Goal: Information Seeking & Learning: Learn about a topic

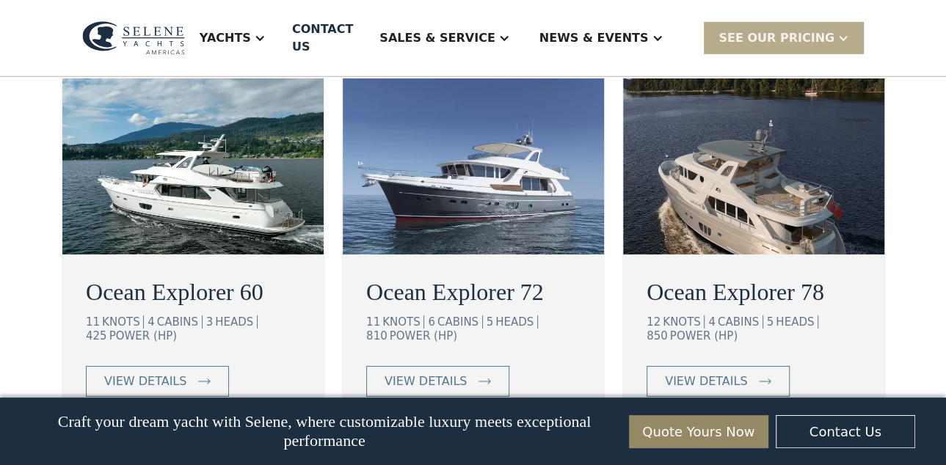
scroll to position [2660, 0]
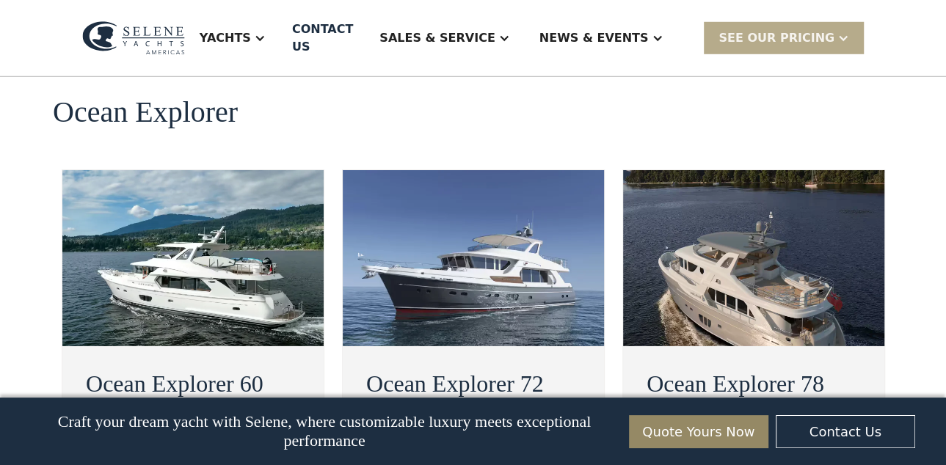
click at [211, 366] on h2 "Ocean Explorer 60" at bounding box center [193, 383] width 214 height 35
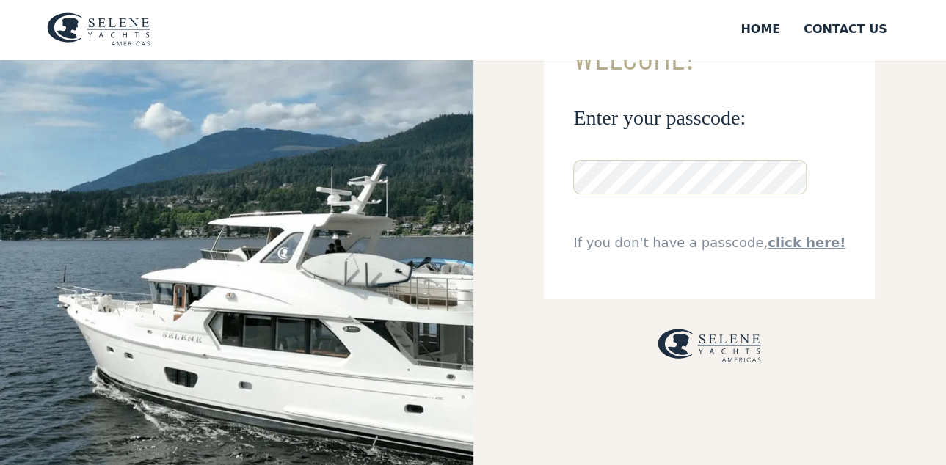
scroll to position [92, 0]
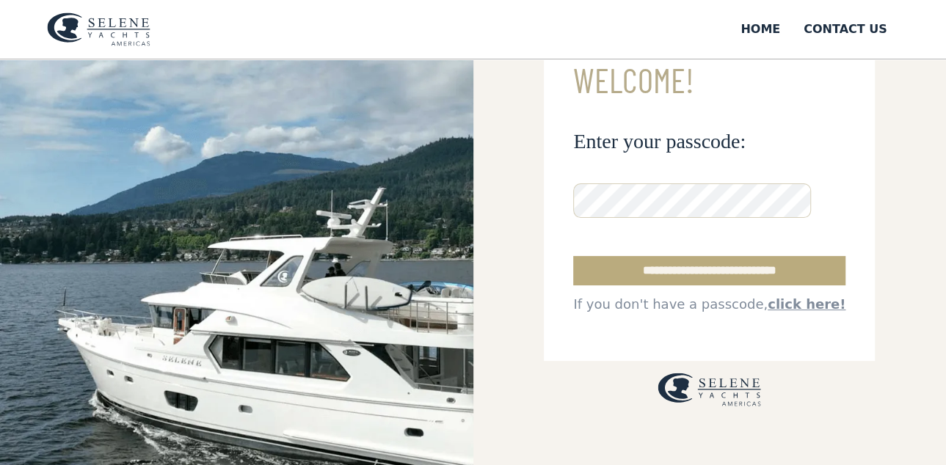
click at [696, 271] on input "**********" at bounding box center [709, 270] width 272 height 29
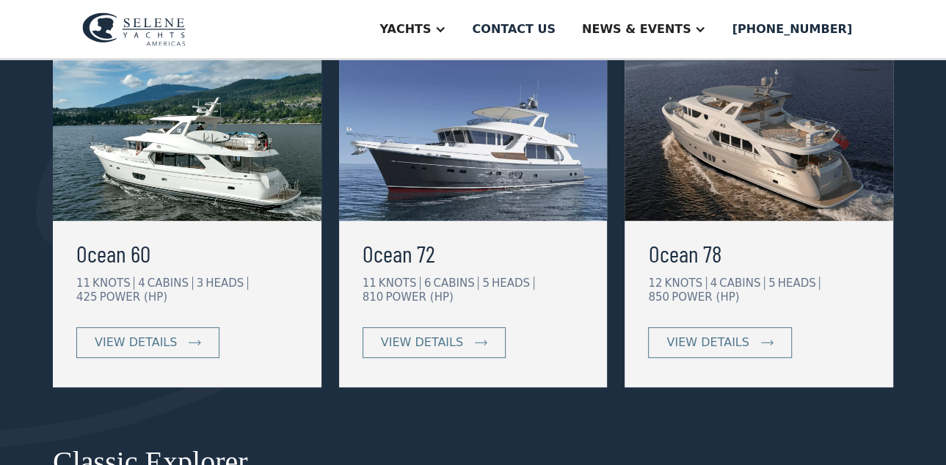
scroll to position [367, 0]
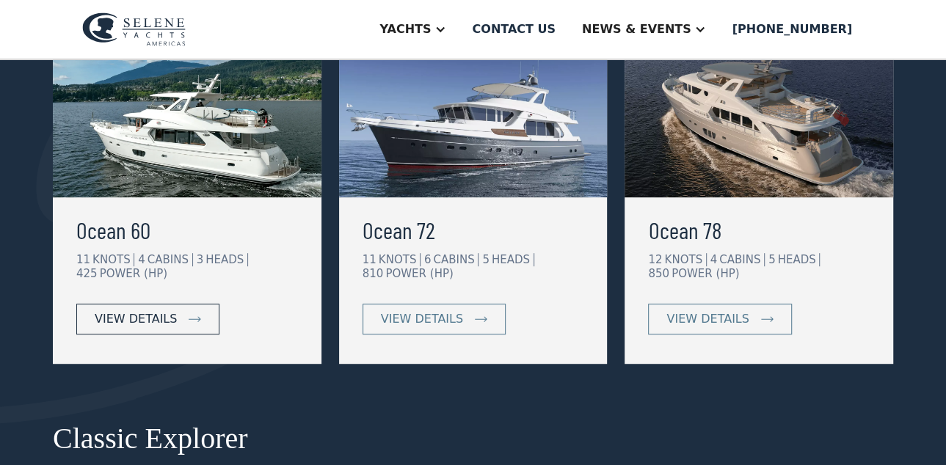
click at [195, 315] on link "view details" at bounding box center [147, 319] width 143 height 31
click at [483, 313] on link "view details" at bounding box center [433, 319] width 143 height 31
click at [749, 112] on img at bounding box center [758, 109] width 269 height 176
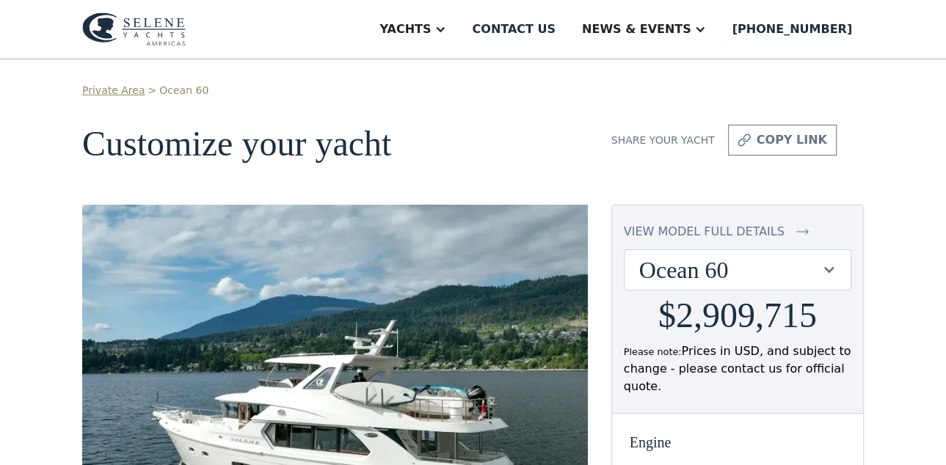
click at [166, 91] on link "Ocean 60" at bounding box center [183, 90] width 49 height 15
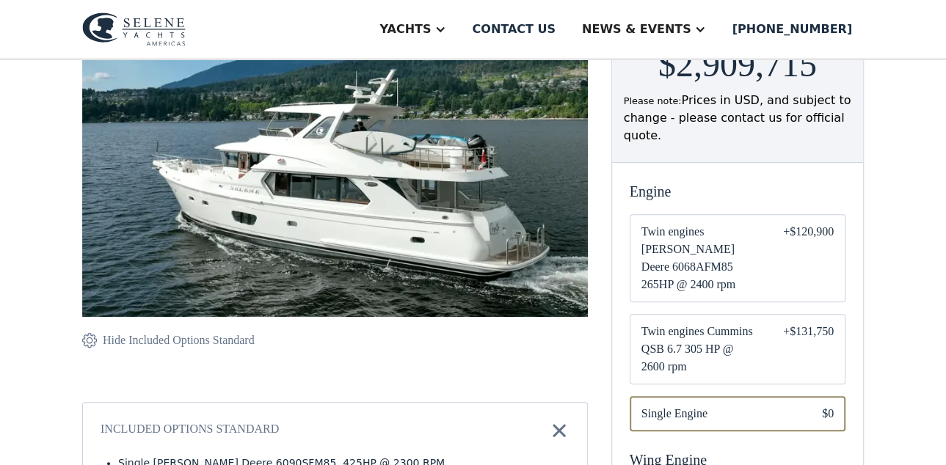
scroll to position [275, 0]
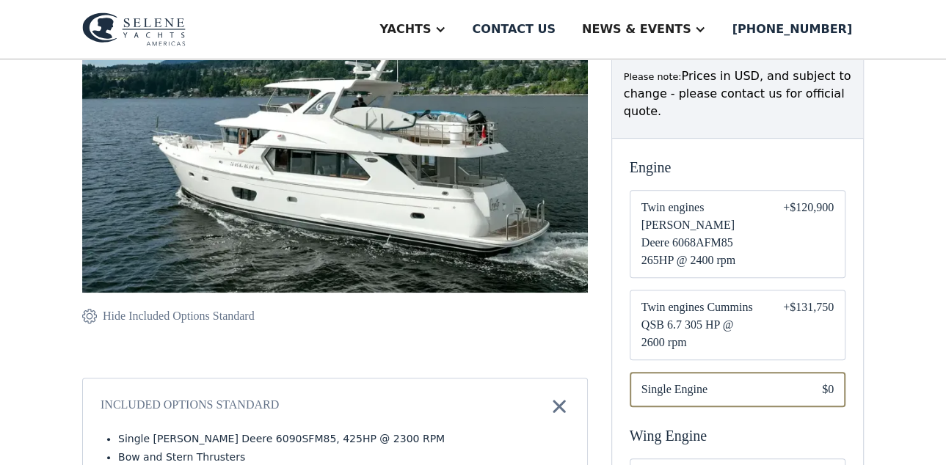
click at [738, 299] on span "Twin engines Cummins QSB 6.7 305 HP @ 2600 rpm" at bounding box center [700, 325] width 118 height 53
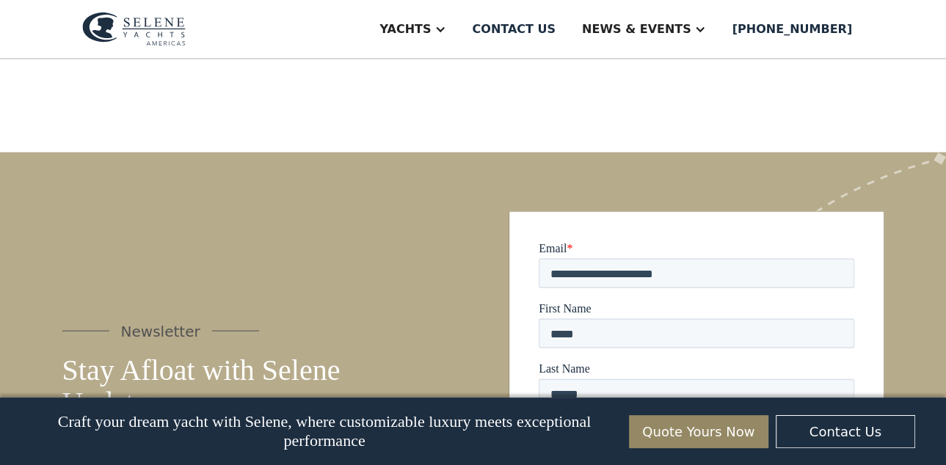
scroll to position [1944, 0]
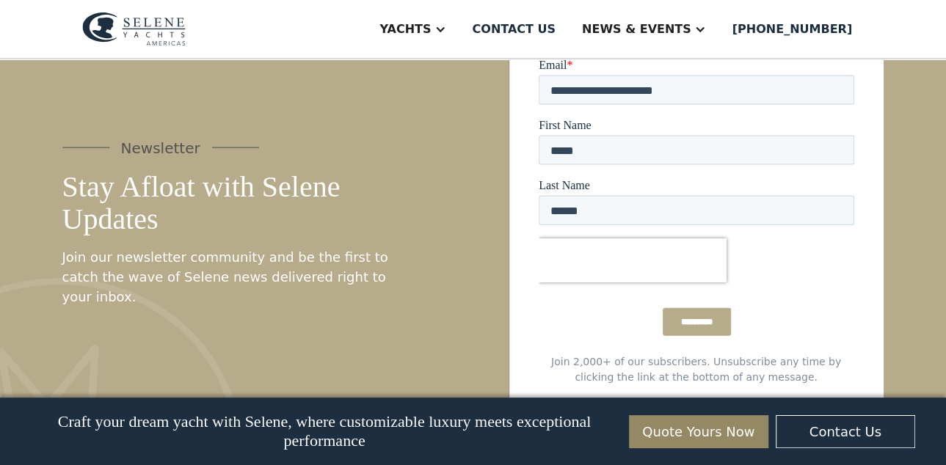
click at [716, 324] on input "*********" at bounding box center [696, 322] width 68 height 28
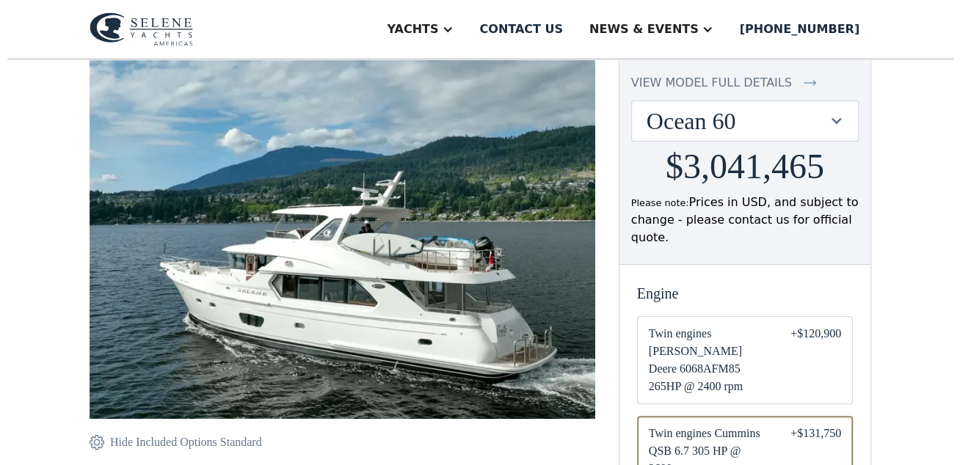
scroll to position [0, 0]
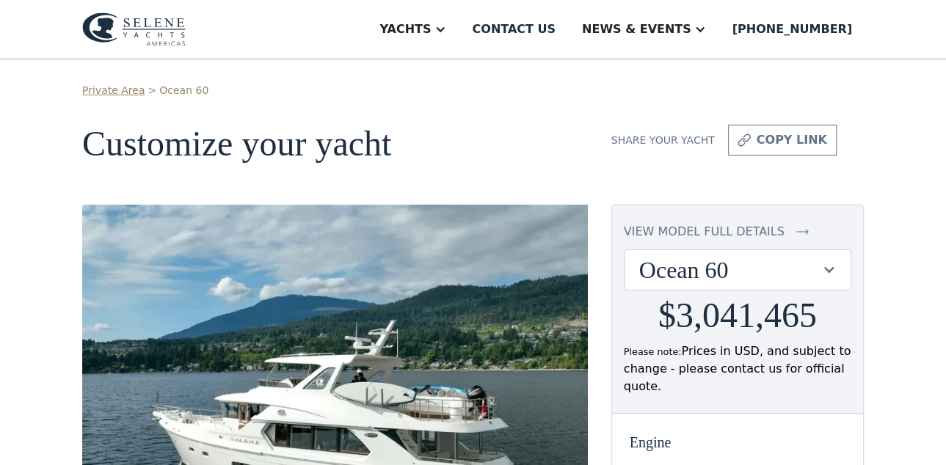
click at [751, 230] on div "view model full details" at bounding box center [704, 232] width 161 height 18
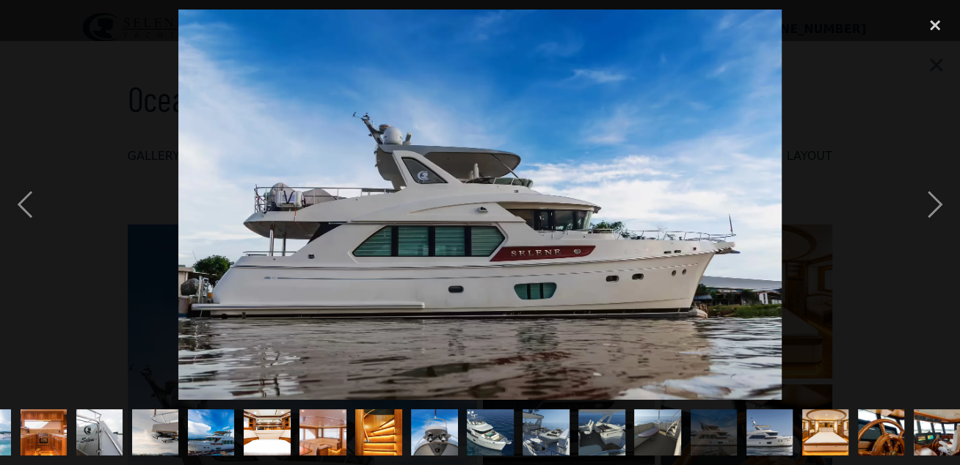
scroll to position [0, 332]
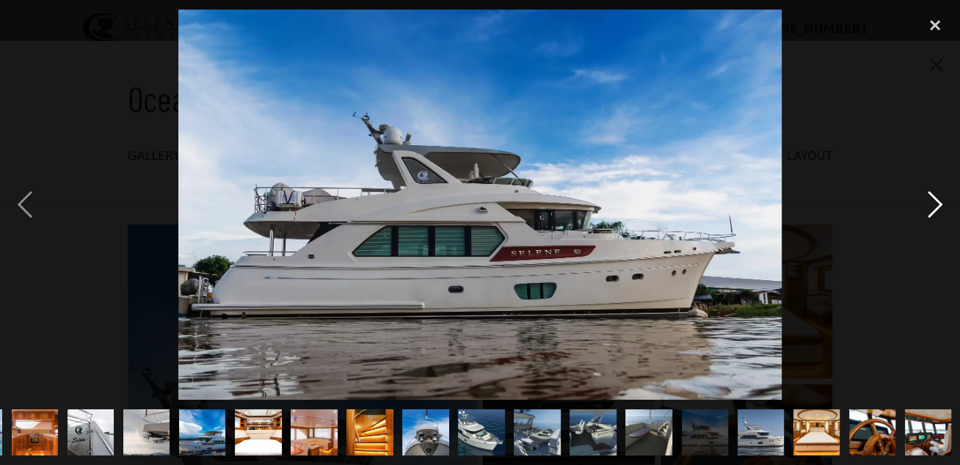
click at [938, 209] on div "next image" at bounding box center [935, 205] width 50 height 391
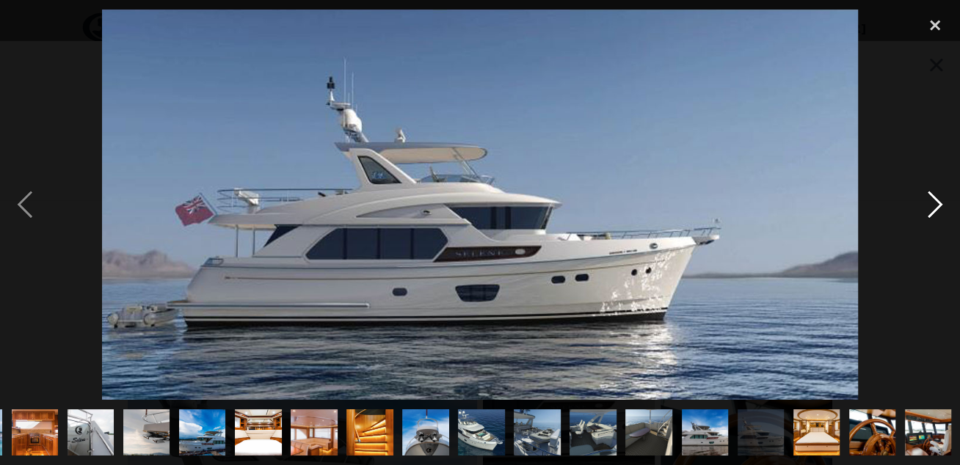
click at [937, 210] on div "next image" at bounding box center [935, 205] width 50 height 391
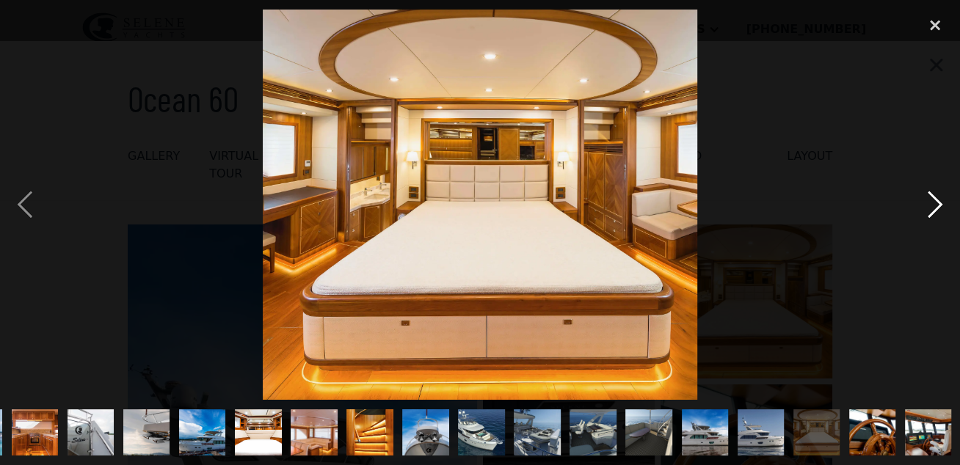
click at [936, 210] on div "next image" at bounding box center [935, 205] width 50 height 391
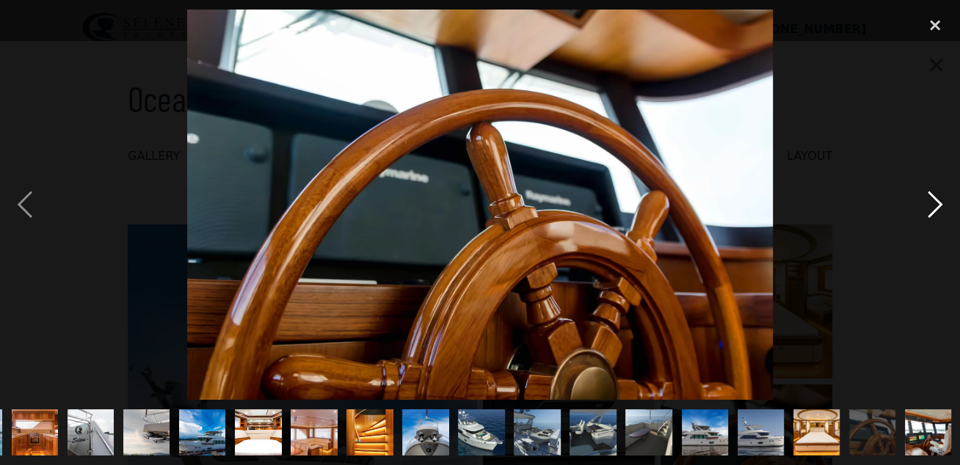
click at [936, 210] on div "next image" at bounding box center [935, 205] width 50 height 391
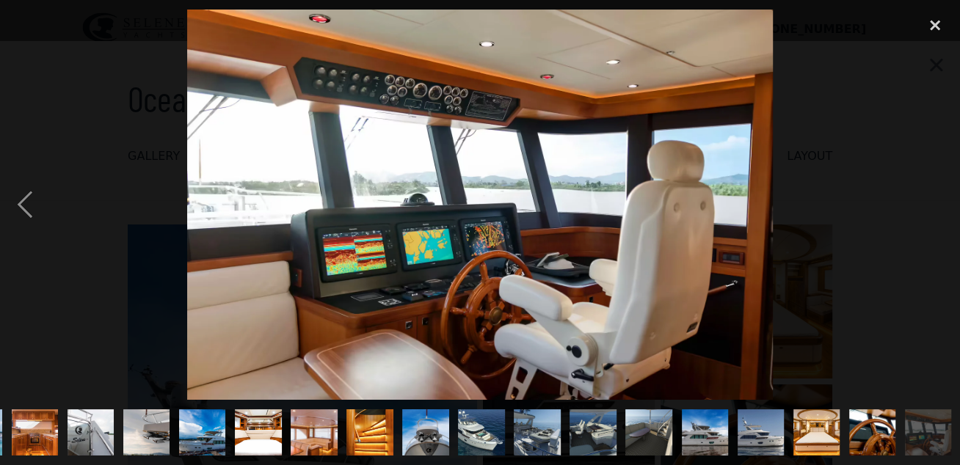
click at [936, 210] on div "next image" at bounding box center [935, 205] width 50 height 391
click at [30, 196] on div "previous image" at bounding box center [25, 205] width 50 height 391
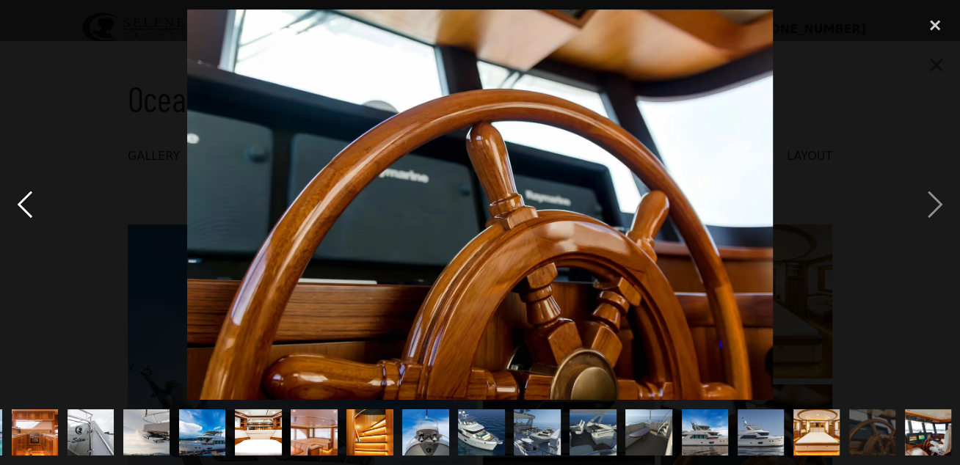
click at [30, 196] on div "previous image" at bounding box center [25, 205] width 50 height 391
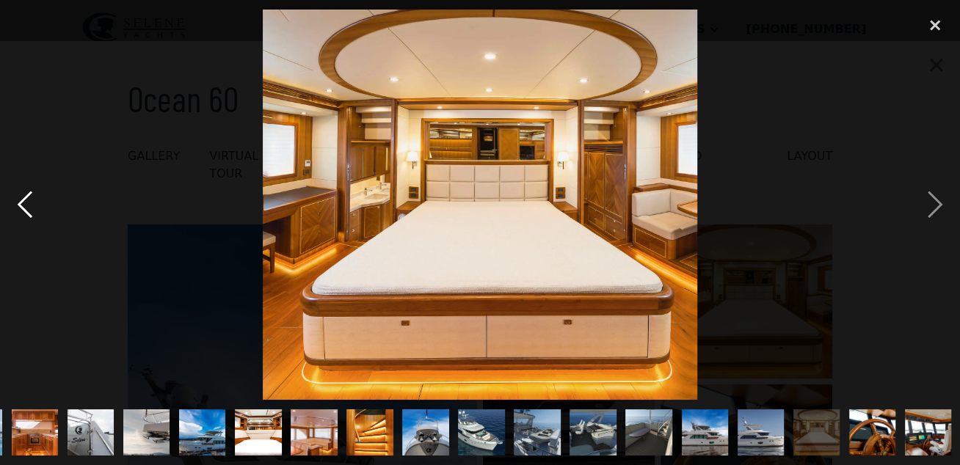
click at [30, 196] on div "previous image" at bounding box center [25, 205] width 50 height 391
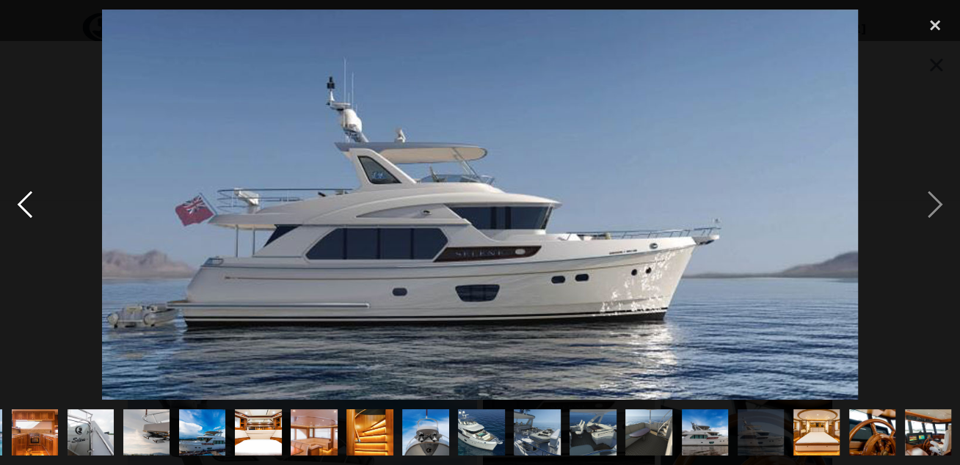
click at [30, 196] on div "previous image" at bounding box center [25, 205] width 50 height 391
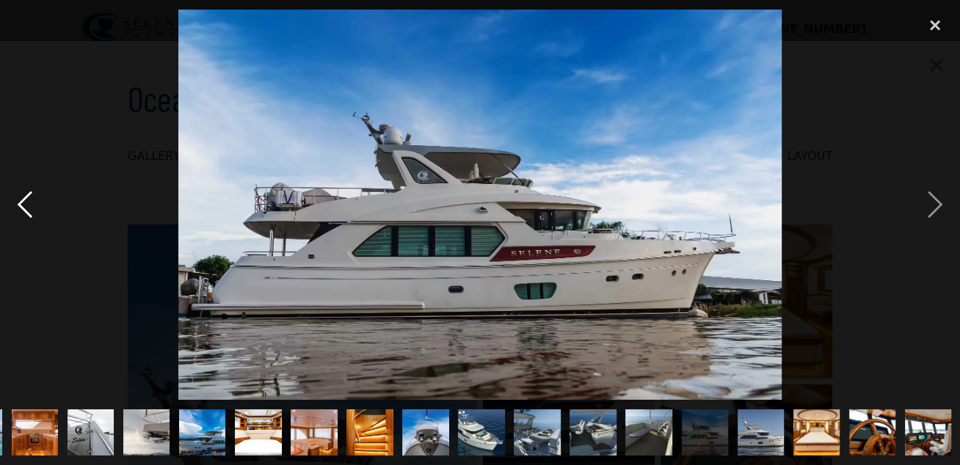
click at [30, 196] on div "previous image" at bounding box center [25, 205] width 50 height 391
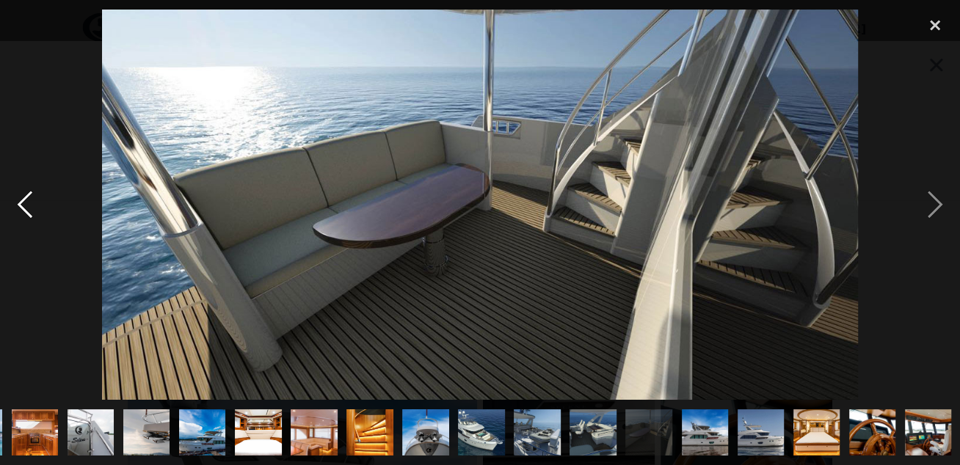
click at [30, 196] on div "previous image" at bounding box center [25, 205] width 50 height 391
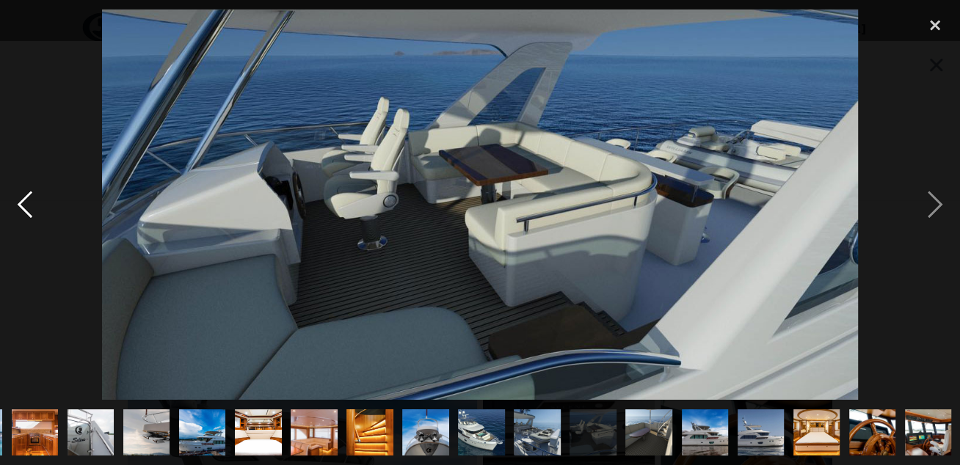
click at [30, 196] on div "previous image" at bounding box center [25, 205] width 50 height 391
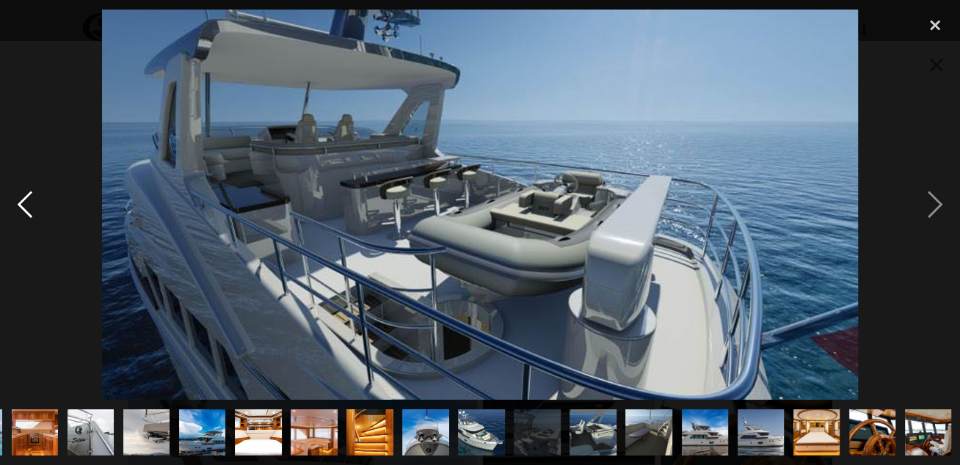
click at [30, 196] on div "previous image" at bounding box center [25, 205] width 50 height 391
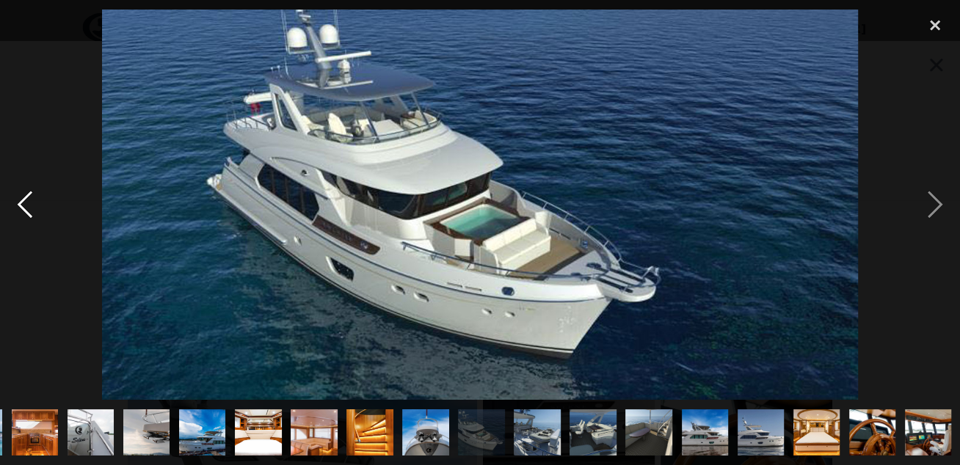
click at [30, 196] on div "previous image" at bounding box center [25, 205] width 50 height 391
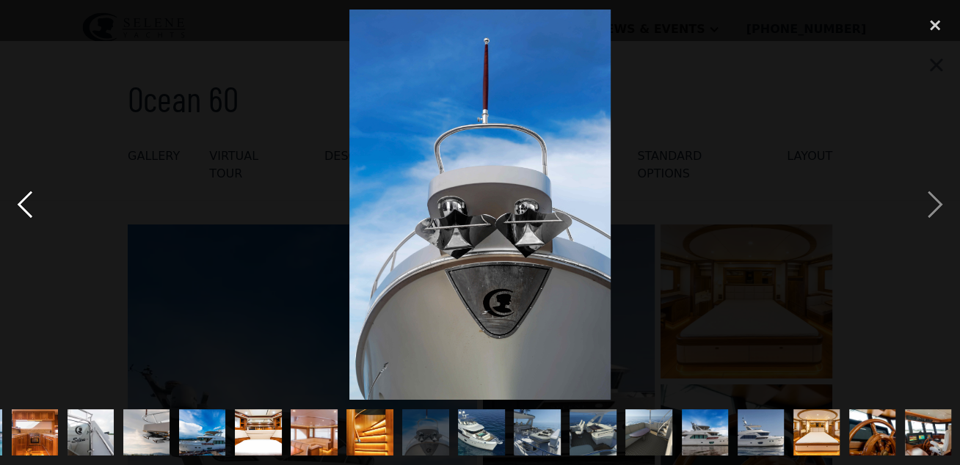
click at [30, 196] on div "previous image" at bounding box center [25, 205] width 50 height 391
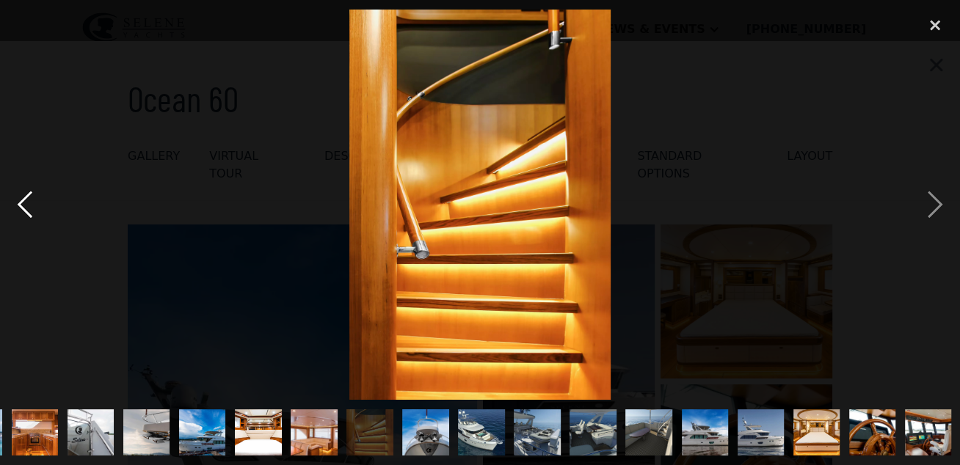
click at [30, 196] on div "previous image" at bounding box center [25, 205] width 50 height 391
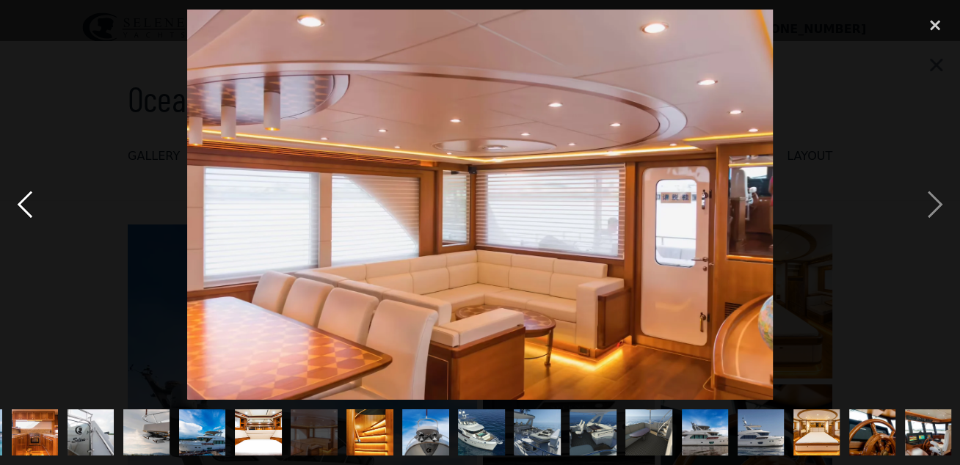
click at [30, 196] on div "previous image" at bounding box center [25, 205] width 50 height 391
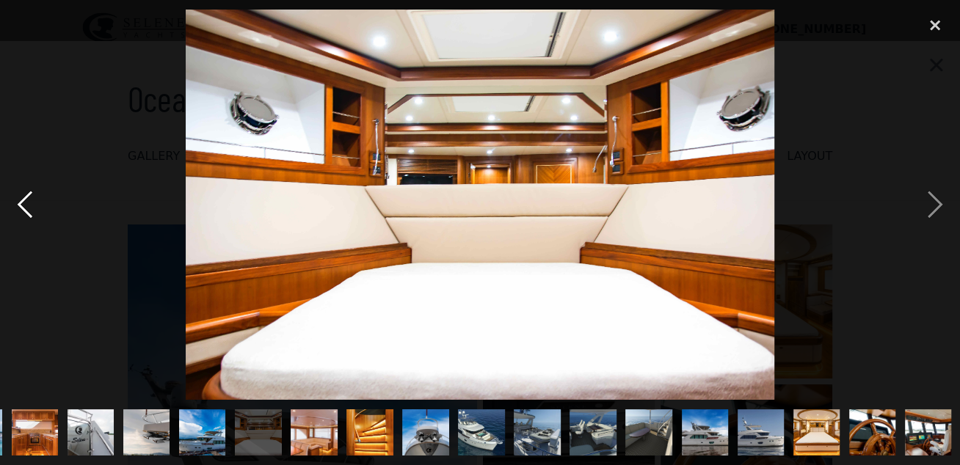
click at [30, 196] on div "previous image" at bounding box center [25, 205] width 50 height 391
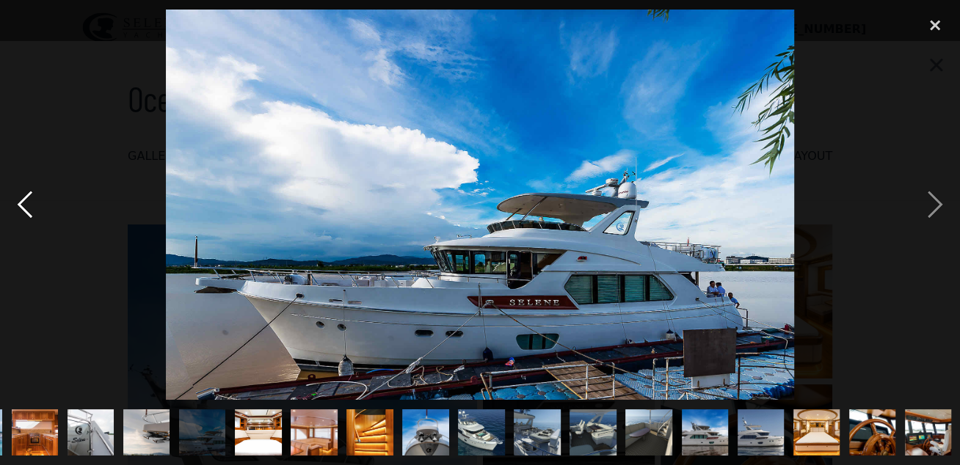
click at [30, 196] on div "previous image" at bounding box center [25, 205] width 50 height 391
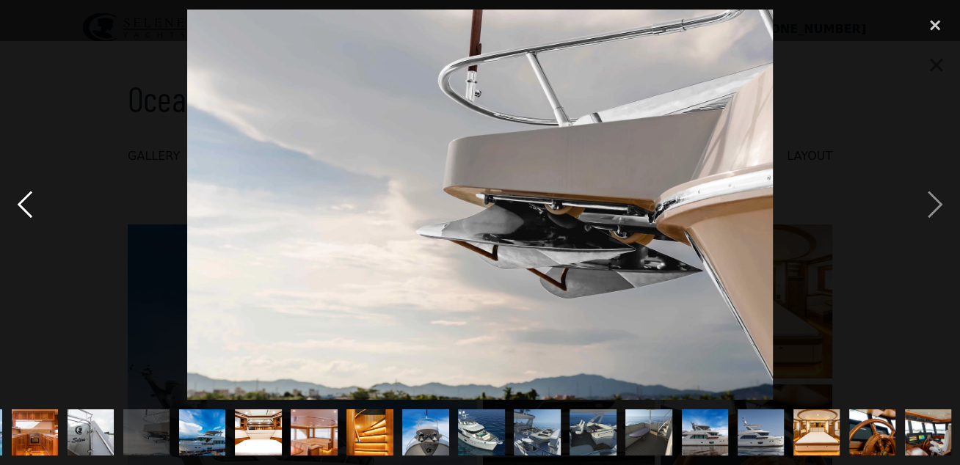
click at [30, 196] on div "previous image" at bounding box center [25, 205] width 50 height 391
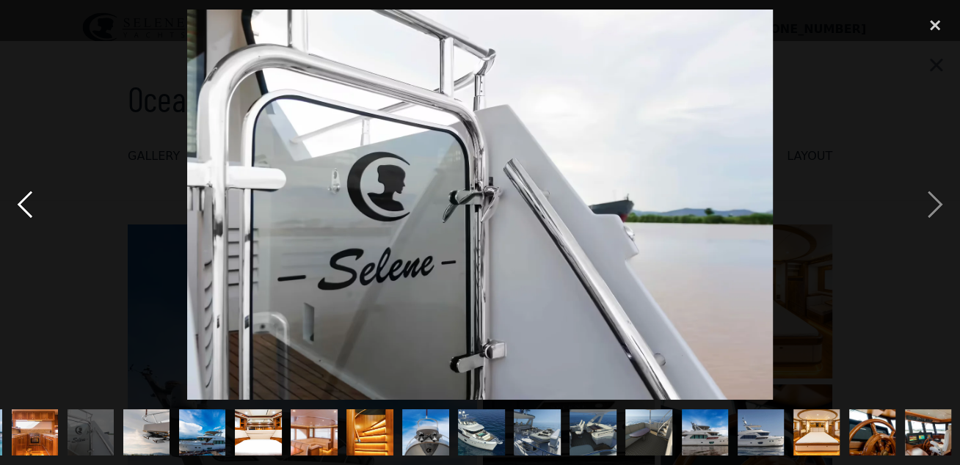
click at [30, 196] on div "previous image" at bounding box center [25, 205] width 50 height 391
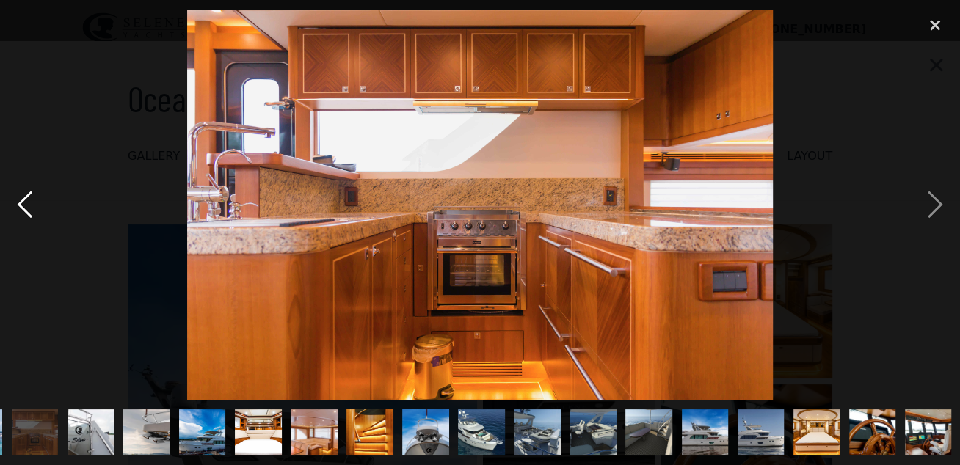
click at [30, 196] on div "previous image" at bounding box center [25, 205] width 50 height 391
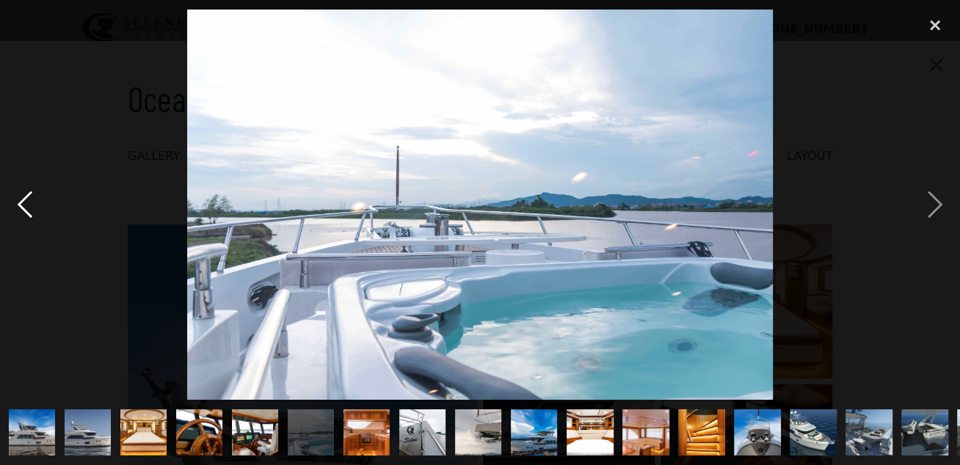
scroll to position [0, 0]
click at [30, 197] on div "previous image" at bounding box center [25, 205] width 50 height 391
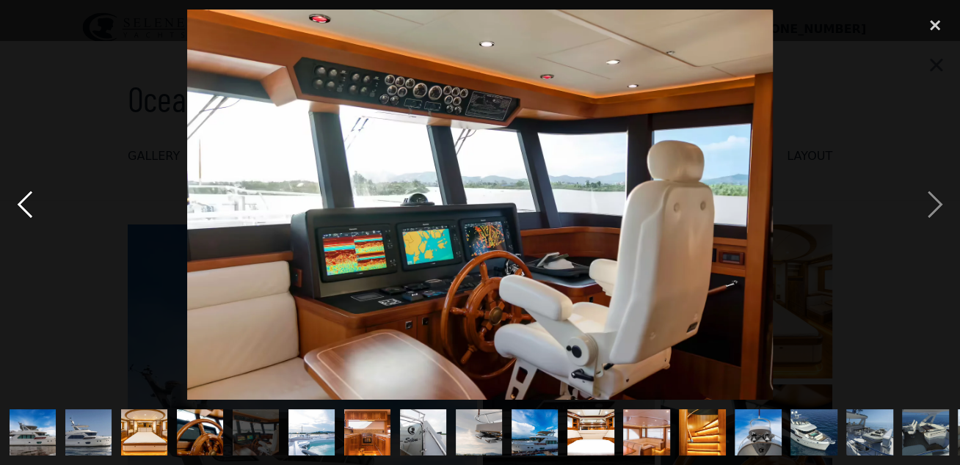
click at [30, 197] on div "previous image" at bounding box center [25, 205] width 50 height 391
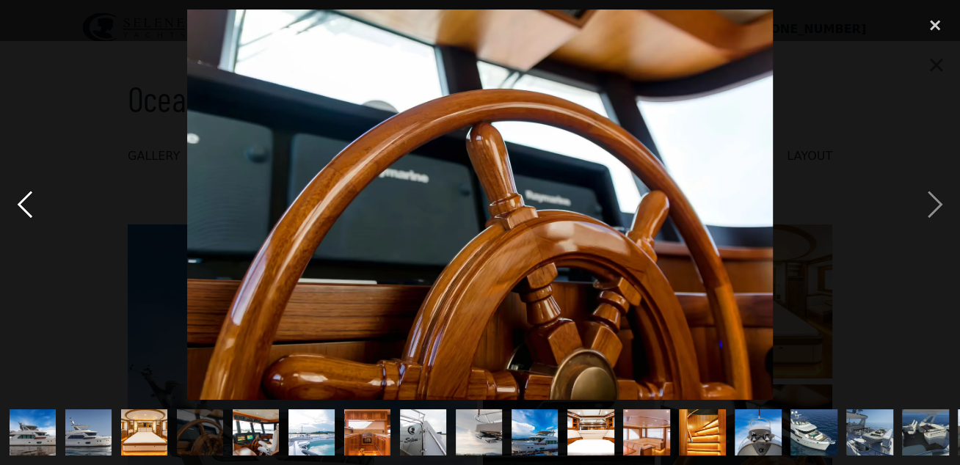
click at [30, 197] on div "previous image" at bounding box center [25, 205] width 50 height 391
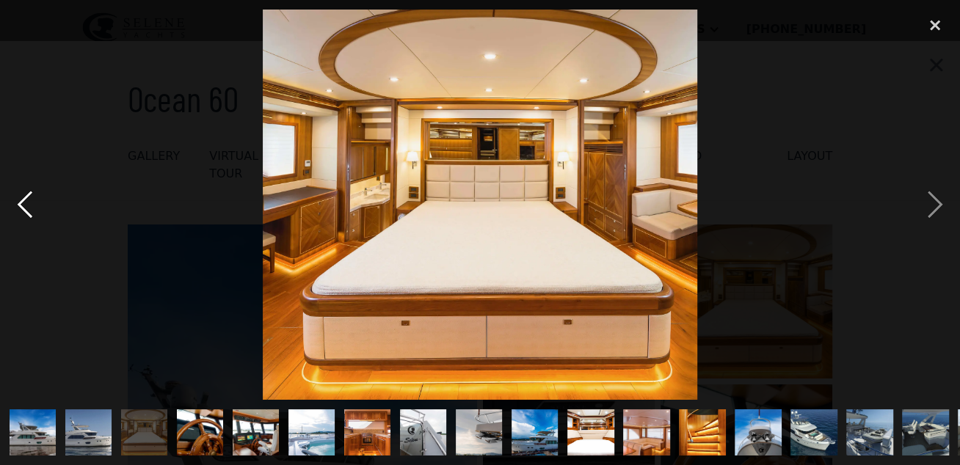
click at [30, 197] on div "previous image" at bounding box center [25, 205] width 50 height 391
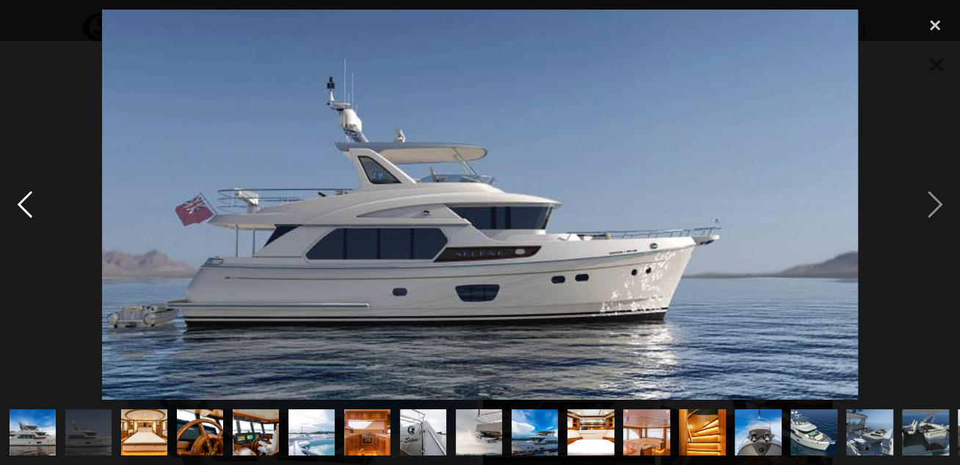
click at [30, 197] on div "previous image" at bounding box center [25, 205] width 50 height 391
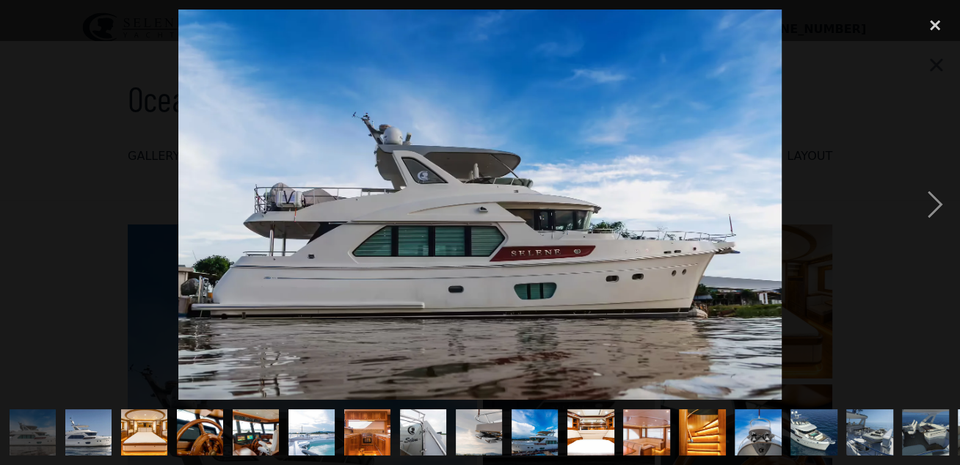
click at [30, 197] on div "previous image" at bounding box center [25, 205] width 50 height 391
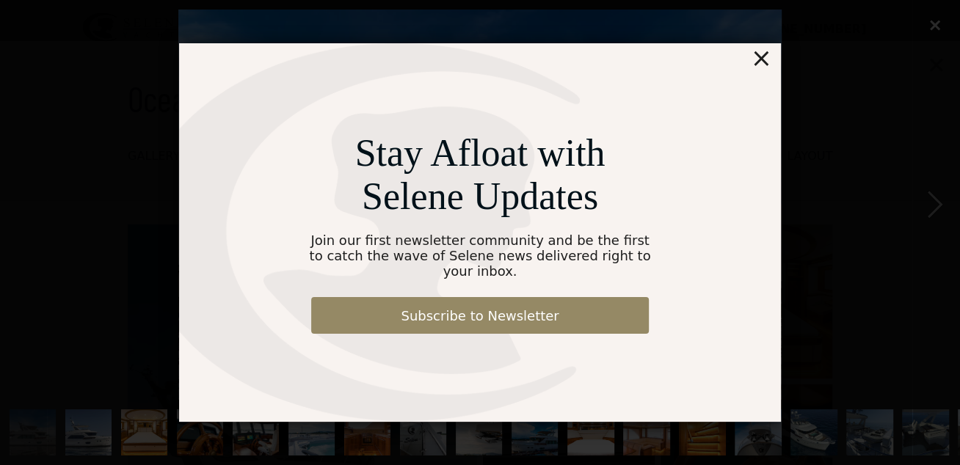
click at [766, 65] on div "×" at bounding box center [761, 57] width 21 height 29
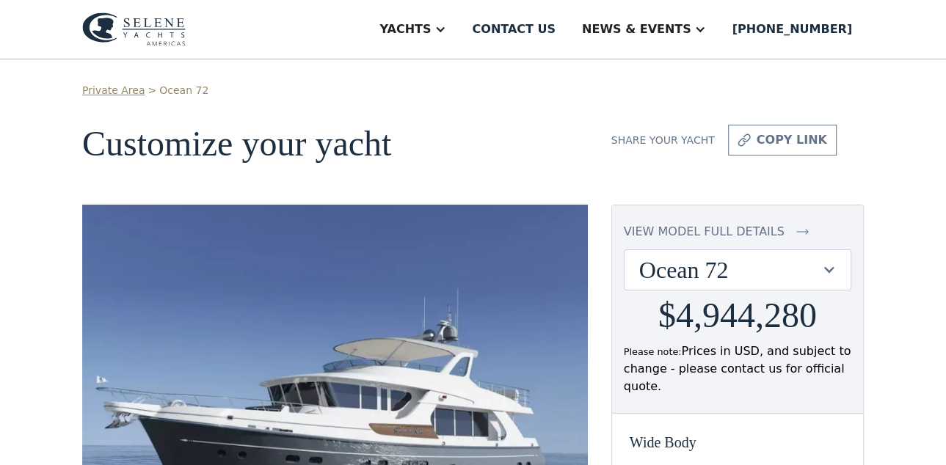
click at [649, 233] on div "view model full details" at bounding box center [704, 232] width 161 height 18
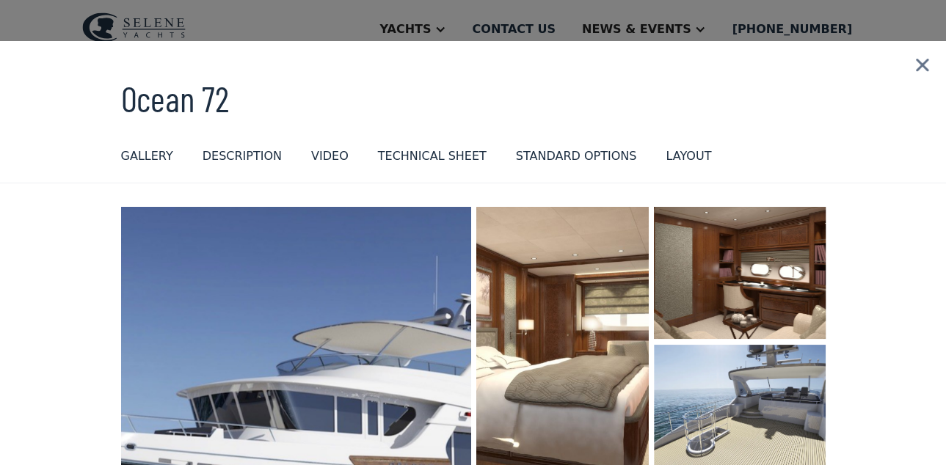
click at [421, 281] on img "open lightbox" at bounding box center [296, 438] width 368 height 489
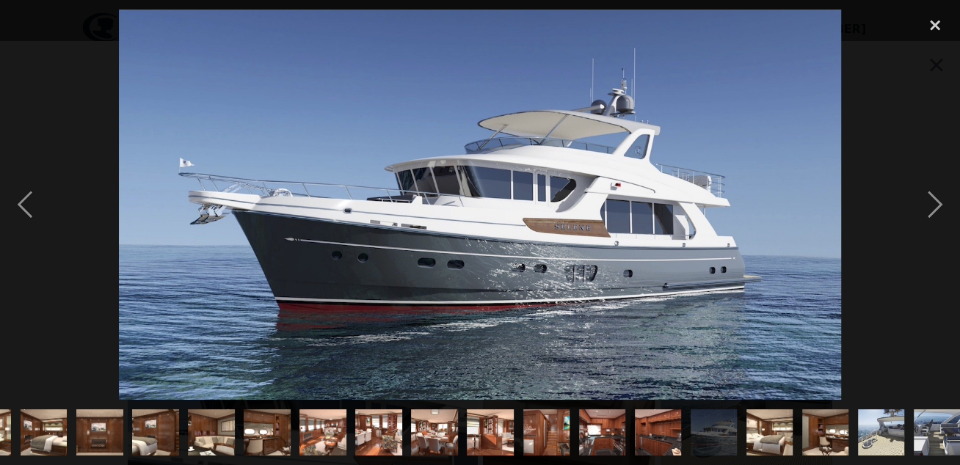
scroll to position [0, 500]
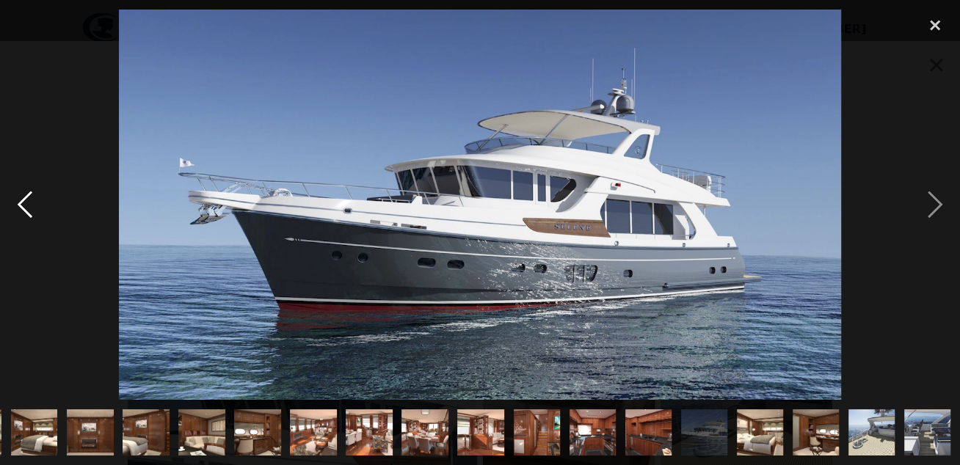
click at [24, 196] on div "previous image" at bounding box center [25, 205] width 50 height 391
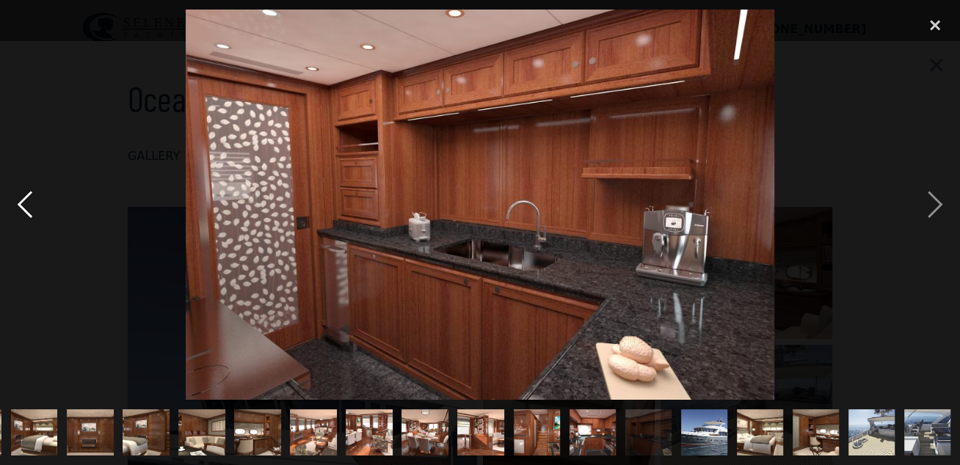
click at [24, 196] on div "previous image" at bounding box center [25, 205] width 50 height 391
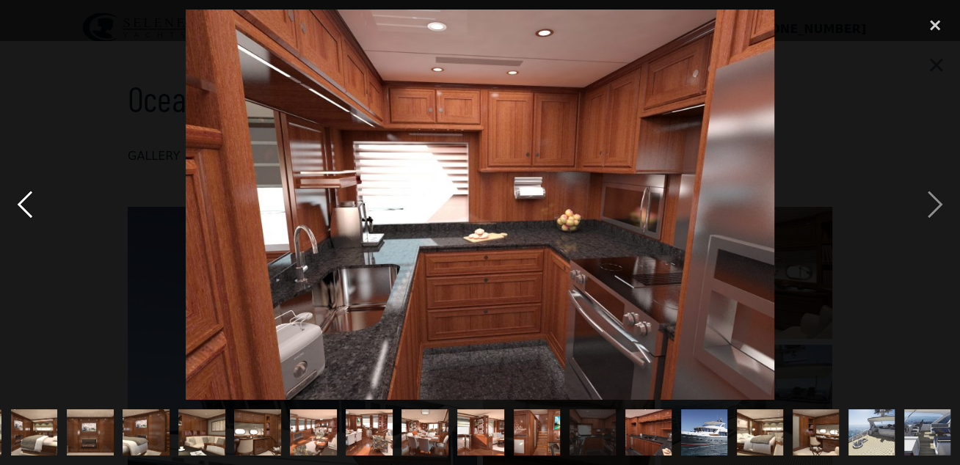
click at [24, 196] on div "previous image" at bounding box center [25, 205] width 50 height 391
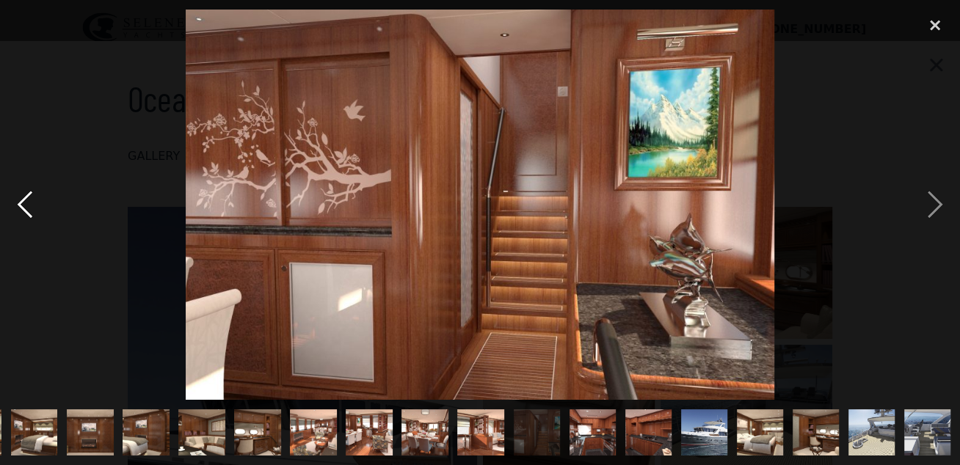
click at [24, 196] on div "previous image" at bounding box center [25, 205] width 50 height 391
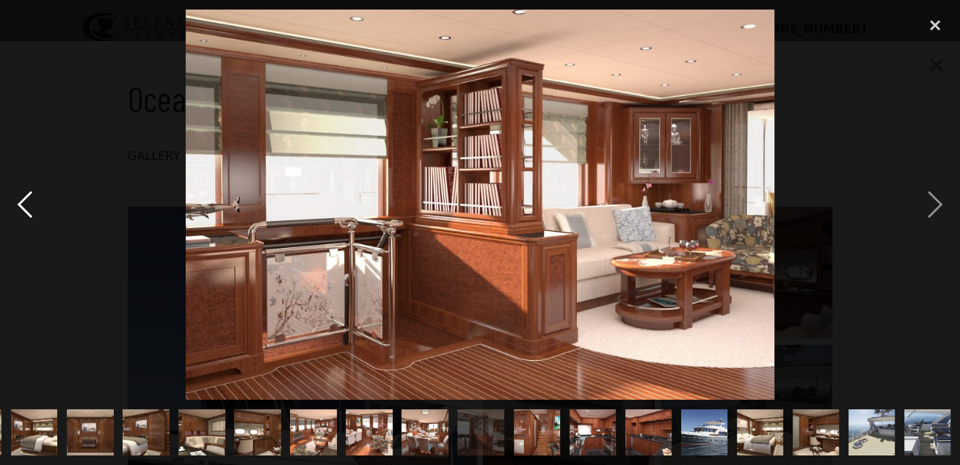
click at [24, 196] on div "previous image" at bounding box center [25, 205] width 50 height 391
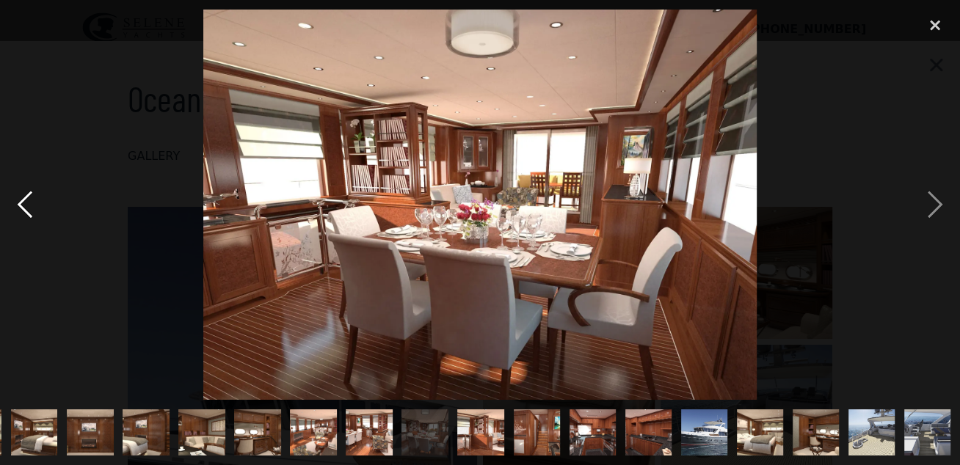
click at [24, 196] on div "previous image" at bounding box center [25, 205] width 50 height 391
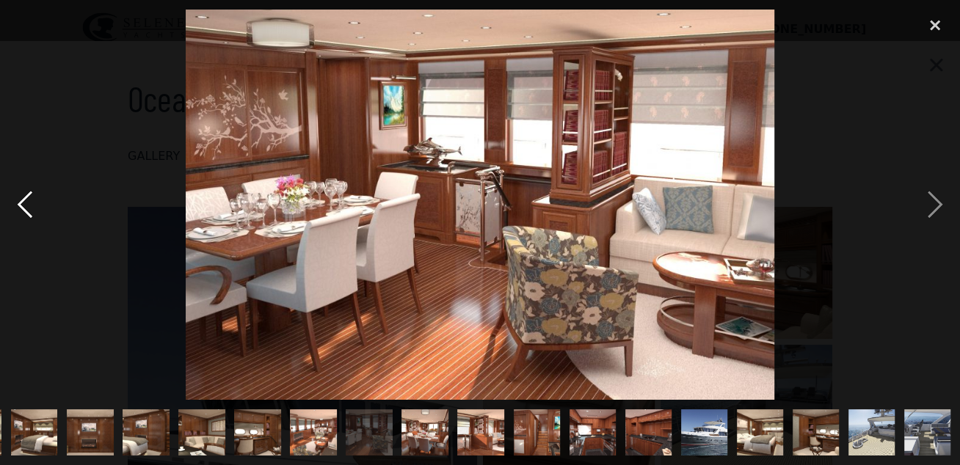
click at [24, 196] on div "previous image" at bounding box center [25, 205] width 50 height 391
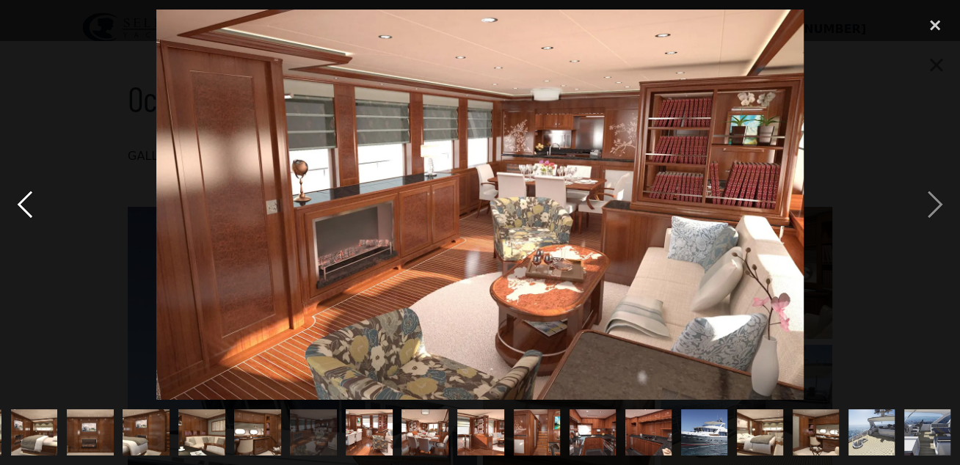
click at [24, 196] on div "previous image" at bounding box center [25, 205] width 50 height 391
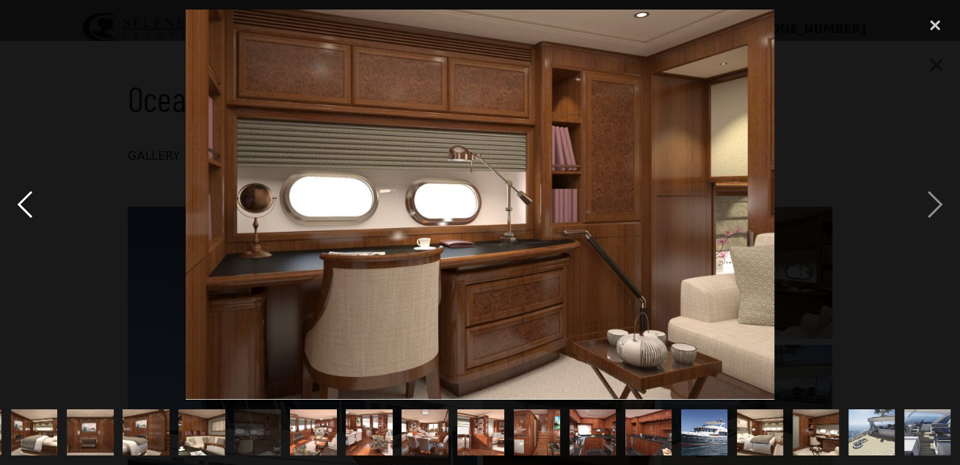
click at [24, 196] on div "previous image" at bounding box center [25, 205] width 50 height 391
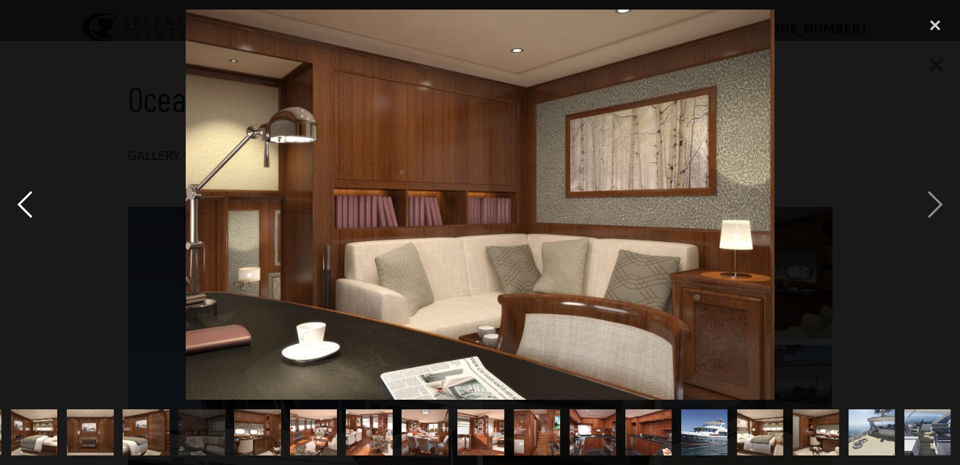
click at [24, 196] on div "previous image" at bounding box center [25, 205] width 50 height 391
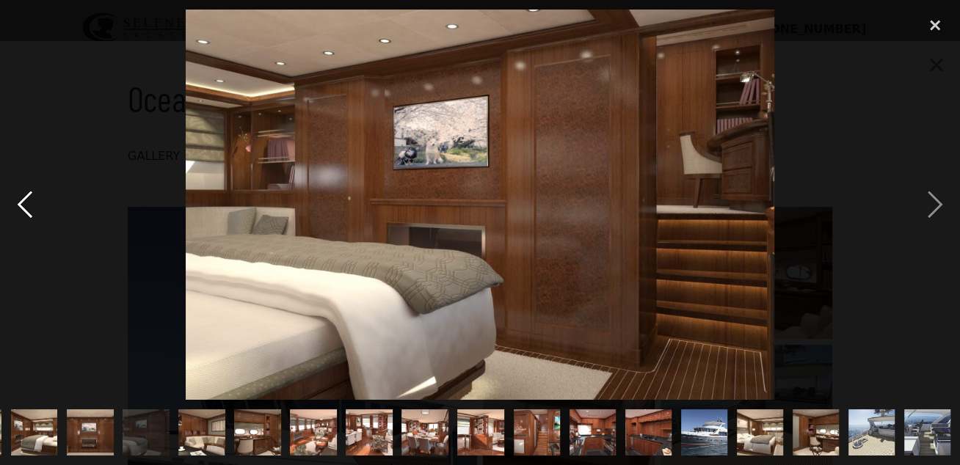
click at [24, 196] on div "previous image" at bounding box center [25, 205] width 50 height 391
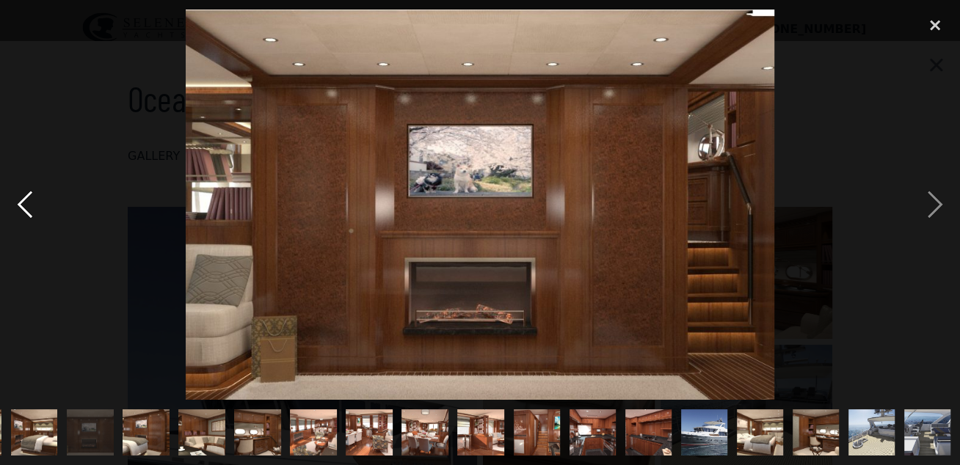
click at [24, 196] on div "previous image" at bounding box center [25, 205] width 50 height 391
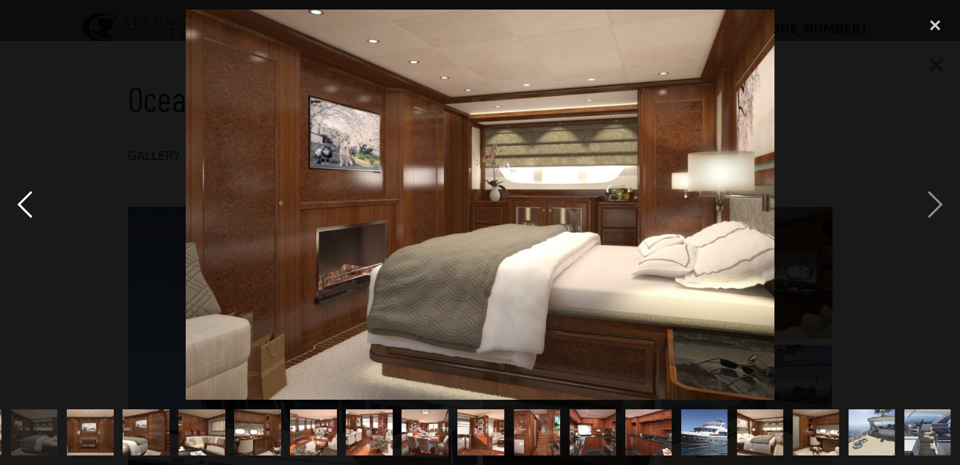
click at [24, 196] on div "previous image" at bounding box center [25, 205] width 50 height 391
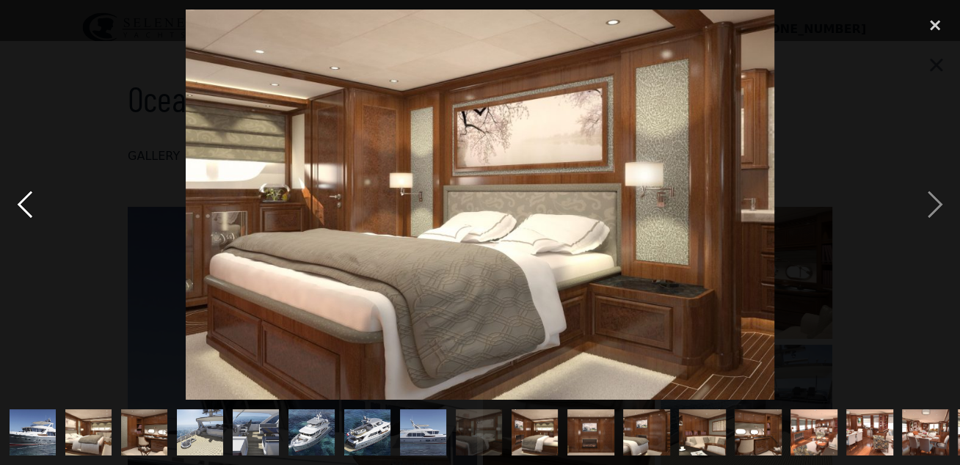
scroll to position [0, 0]
click at [24, 196] on div "previous image" at bounding box center [25, 205] width 50 height 391
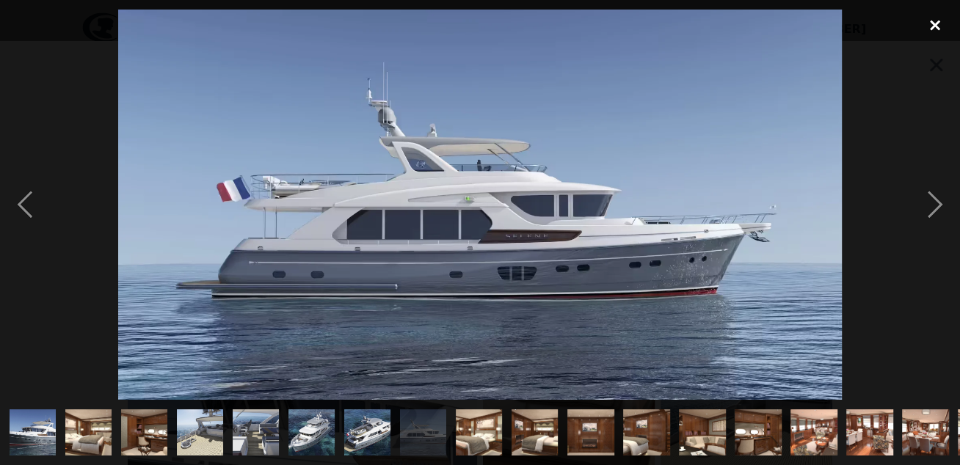
click at [938, 26] on div "close lightbox" at bounding box center [935, 26] width 50 height 32
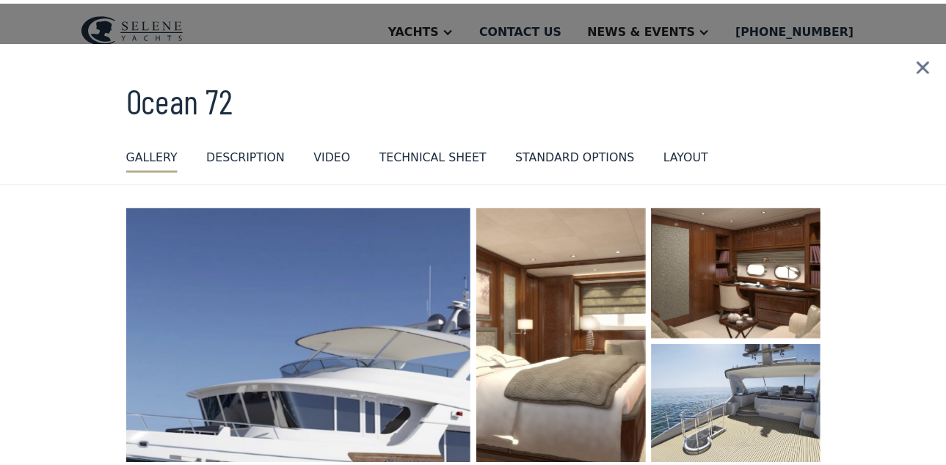
scroll to position [203, 0]
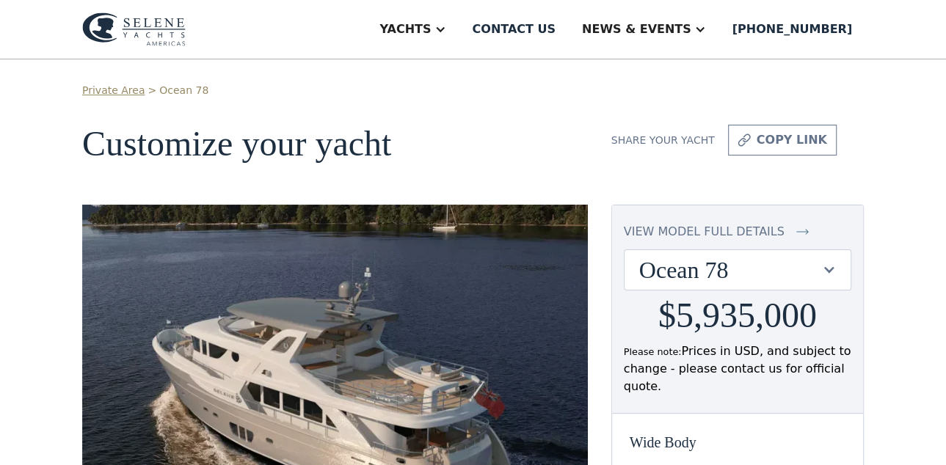
click at [730, 229] on div "view model full details" at bounding box center [704, 232] width 161 height 18
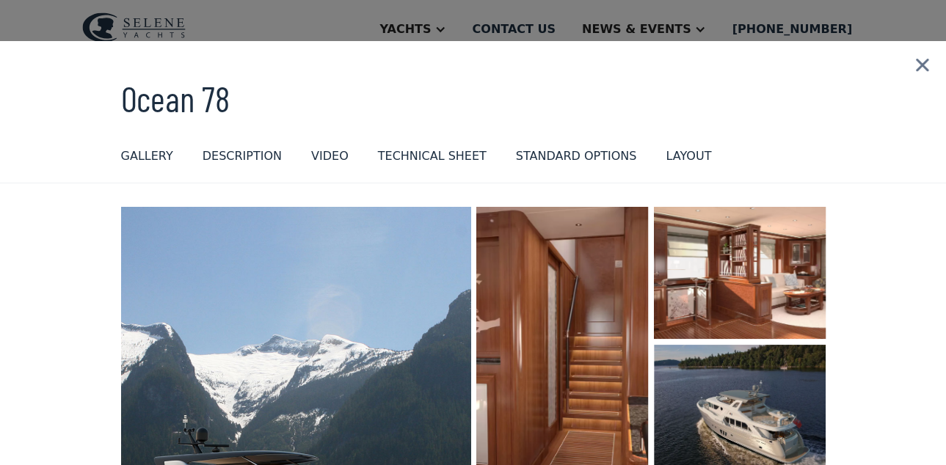
click at [393, 282] on img "open lightbox" at bounding box center [295, 439] width 371 height 492
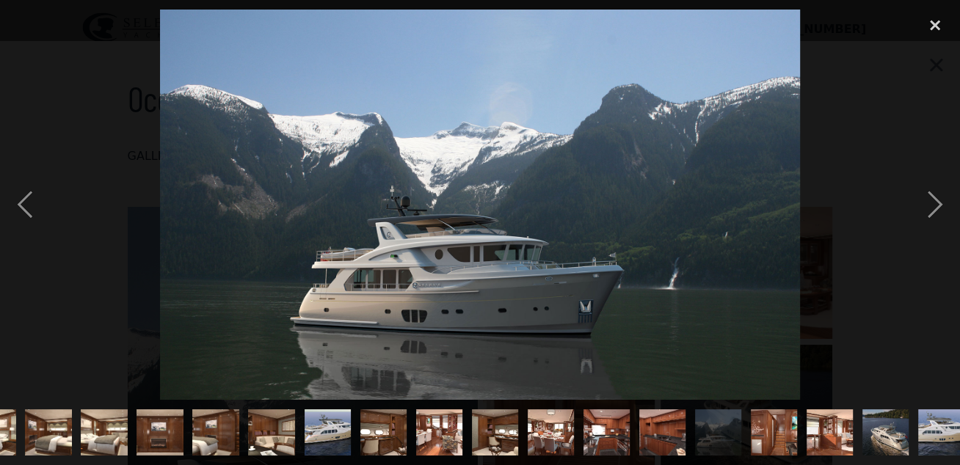
scroll to position [0, 723]
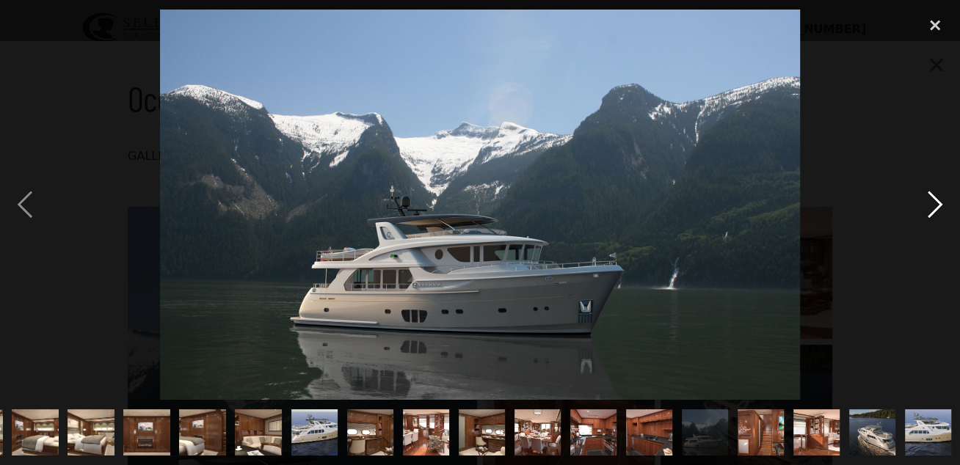
click at [935, 204] on div "next image" at bounding box center [935, 205] width 50 height 391
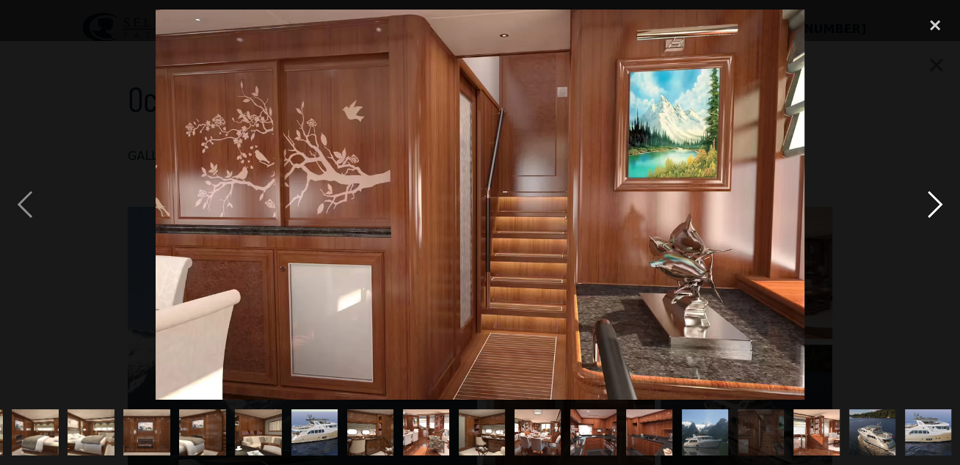
click at [934, 205] on div "next image" at bounding box center [935, 205] width 50 height 391
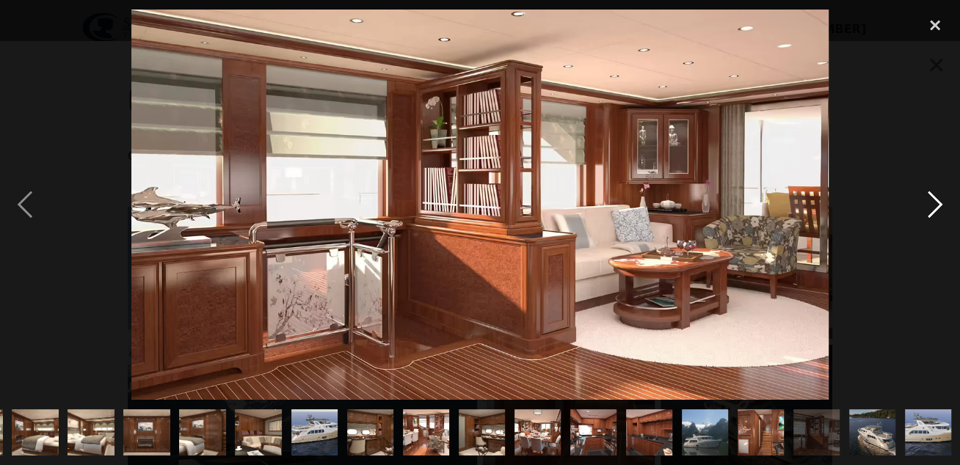
click at [933, 205] on div "next image" at bounding box center [935, 205] width 50 height 391
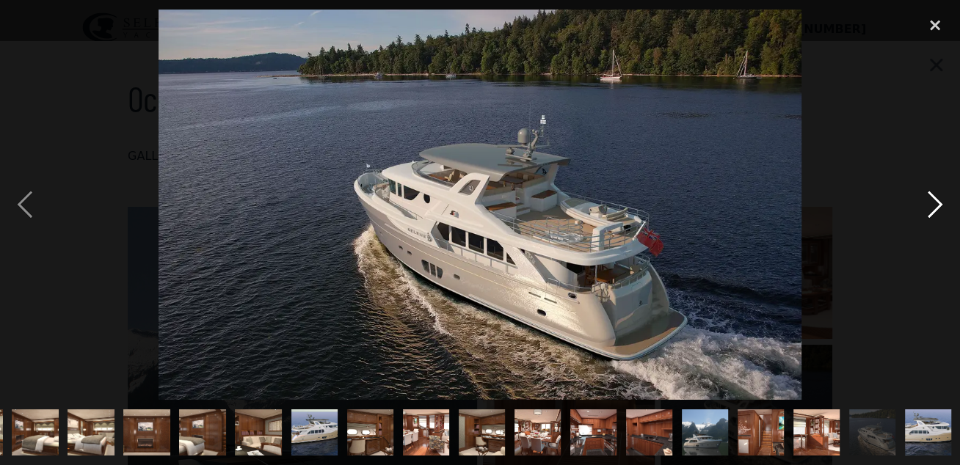
click at [931, 205] on div "next image" at bounding box center [935, 205] width 50 height 391
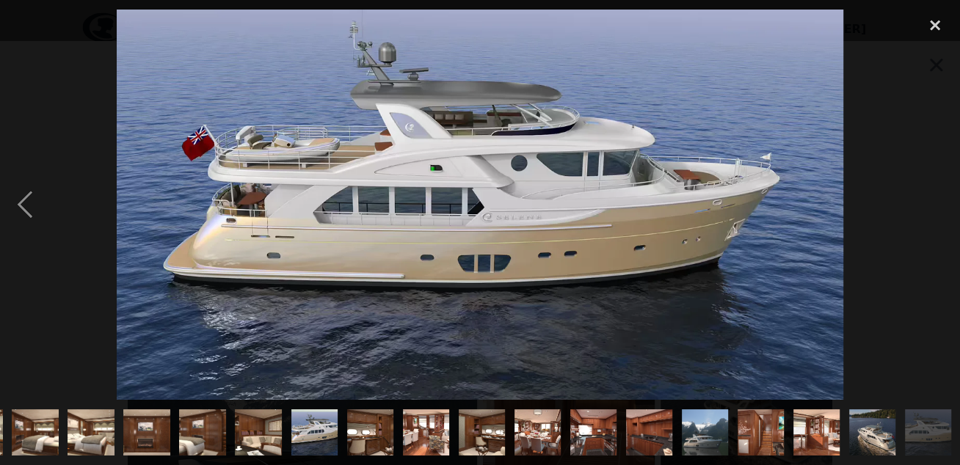
click at [930, 206] on div "next image" at bounding box center [935, 205] width 50 height 391
click at [23, 199] on div "previous image" at bounding box center [25, 205] width 50 height 391
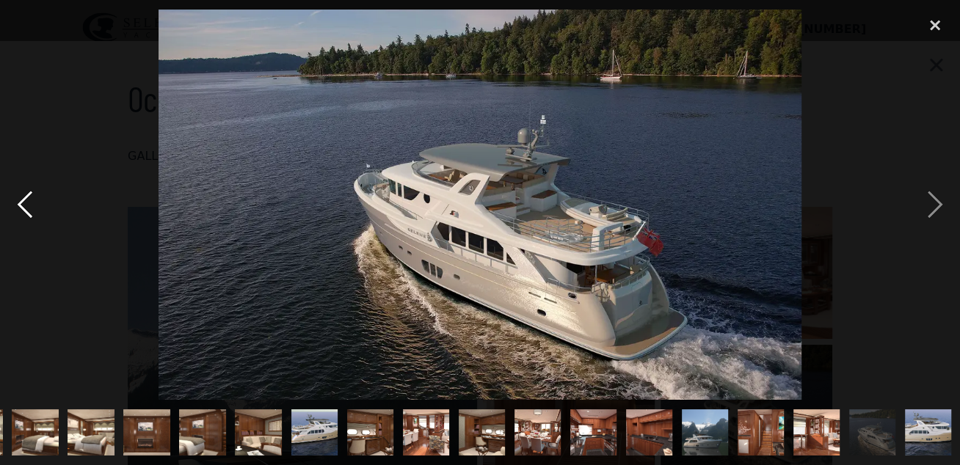
click at [23, 199] on div "previous image" at bounding box center [25, 205] width 50 height 391
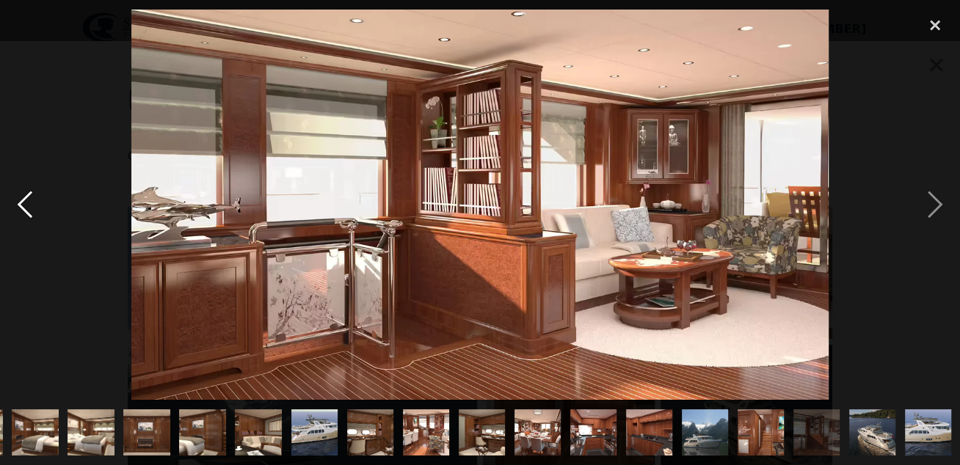
click at [23, 199] on div "previous image" at bounding box center [25, 205] width 50 height 391
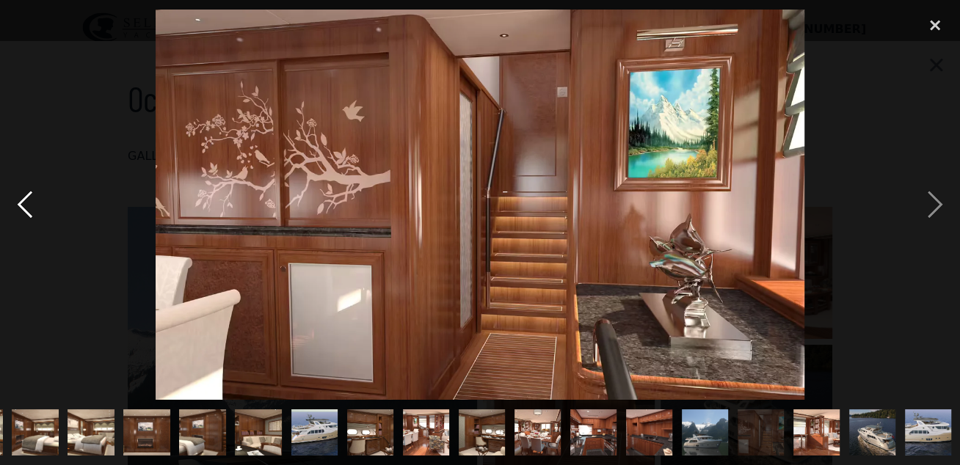
click at [23, 199] on div "previous image" at bounding box center [25, 205] width 50 height 391
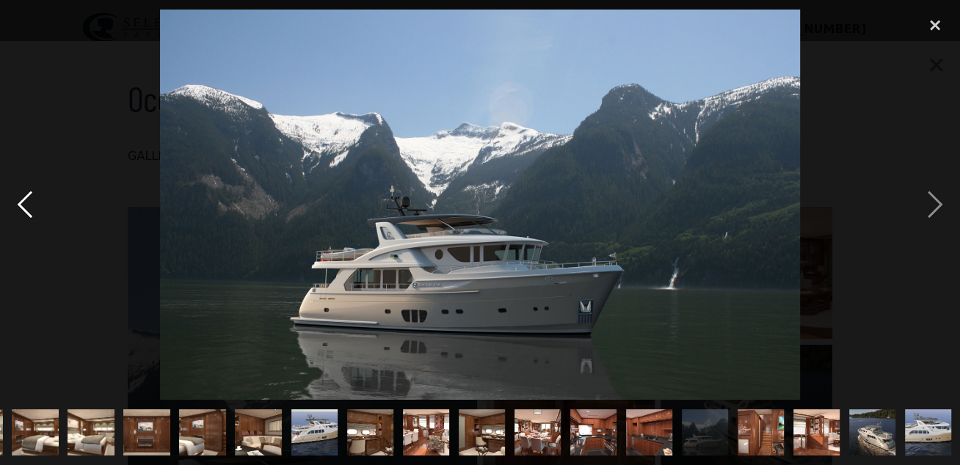
click at [23, 199] on div "previous image" at bounding box center [25, 205] width 50 height 391
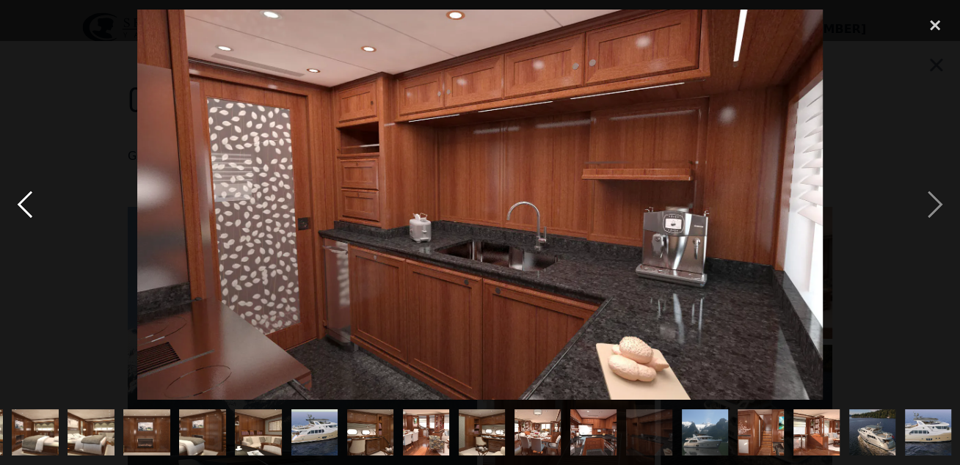
click at [23, 199] on div "previous image" at bounding box center [25, 205] width 50 height 391
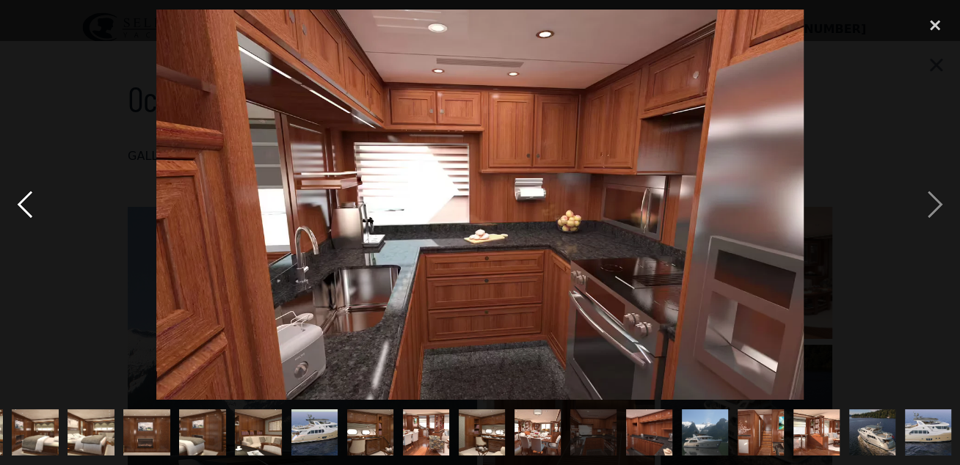
click at [23, 199] on div "previous image" at bounding box center [25, 205] width 50 height 391
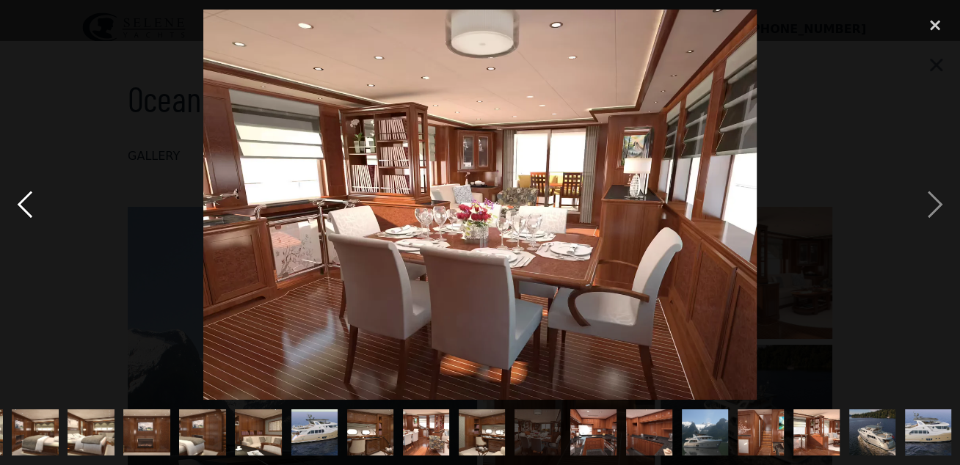
click at [23, 199] on div "previous image" at bounding box center [25, 205] width 50 height 391
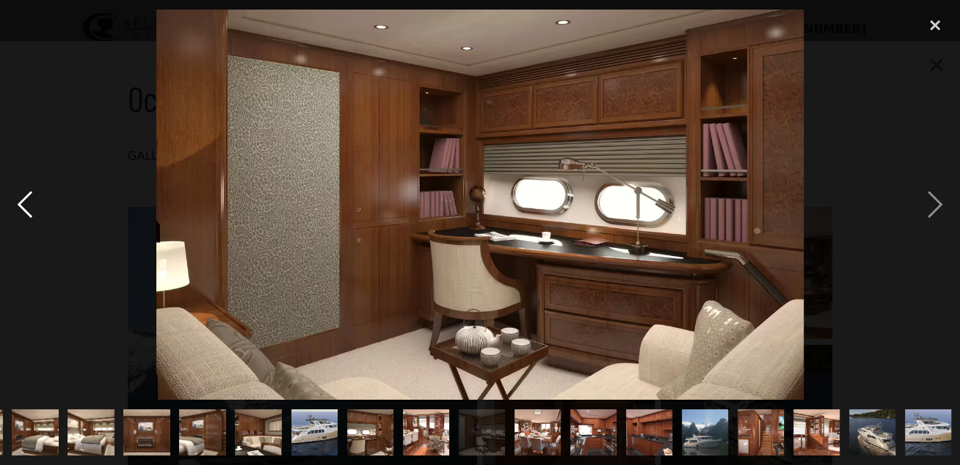
click at [23, 199] on div "previous image" at bounding box center [25, 205] width 50 height 391
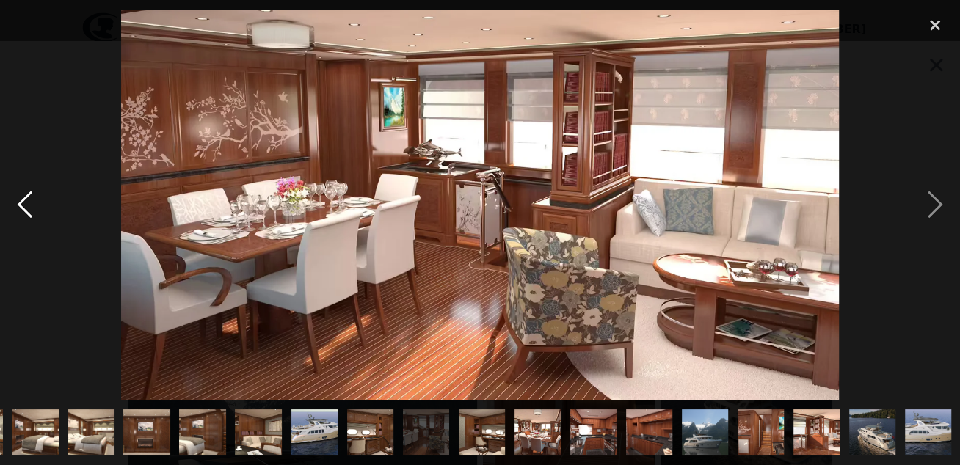
click at [23, 199] on div "previous image" at bounding box center [25, 205] width 50 height 391
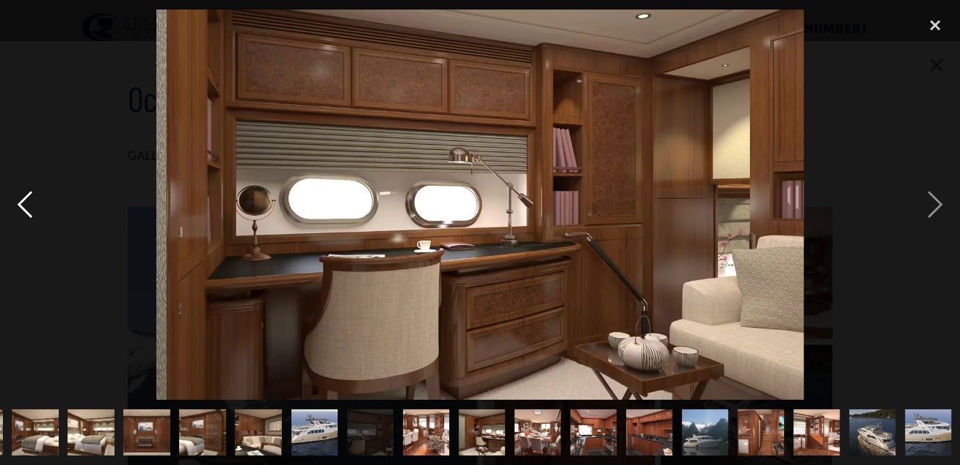
click at [23, 199] on div "previous image" at bounding box center [25, 205] width 50 height 391
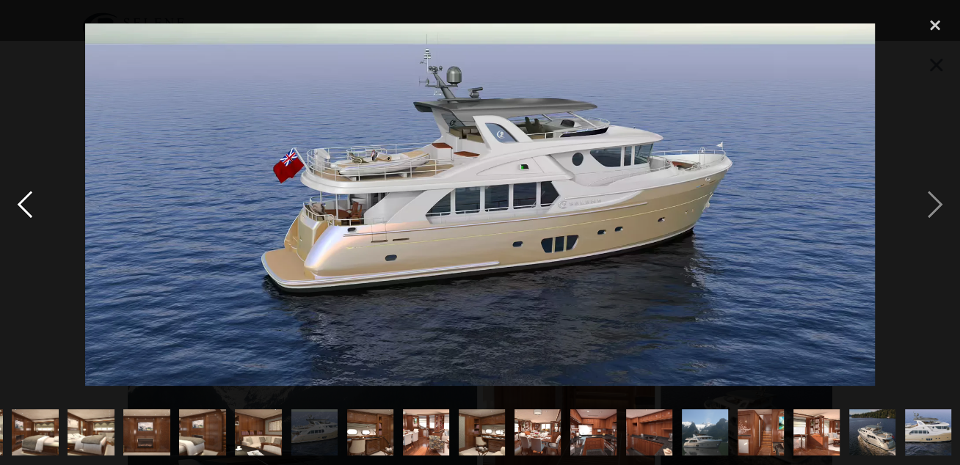
click at [23, 199] on div "previous image" at bounding box center [25, 205] width 50 height 391
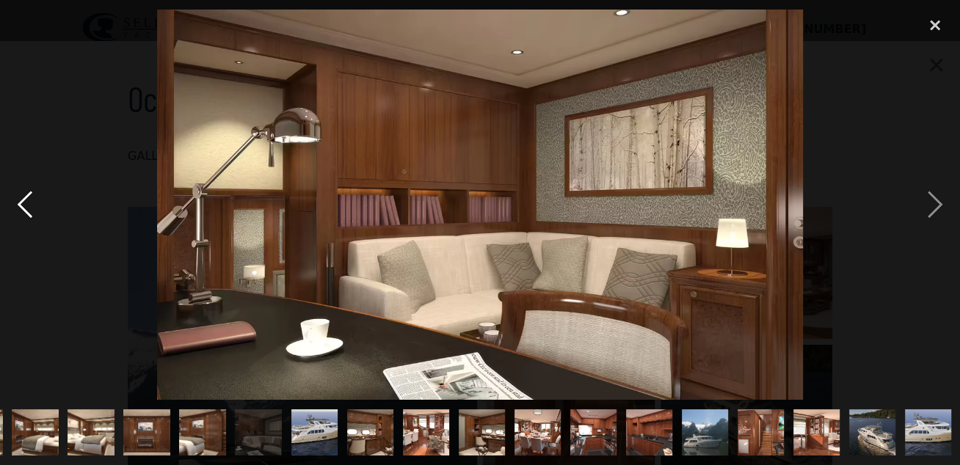
click at [23, 199] on div "previous image" at bounding box center [25, 205] width 50 height 391
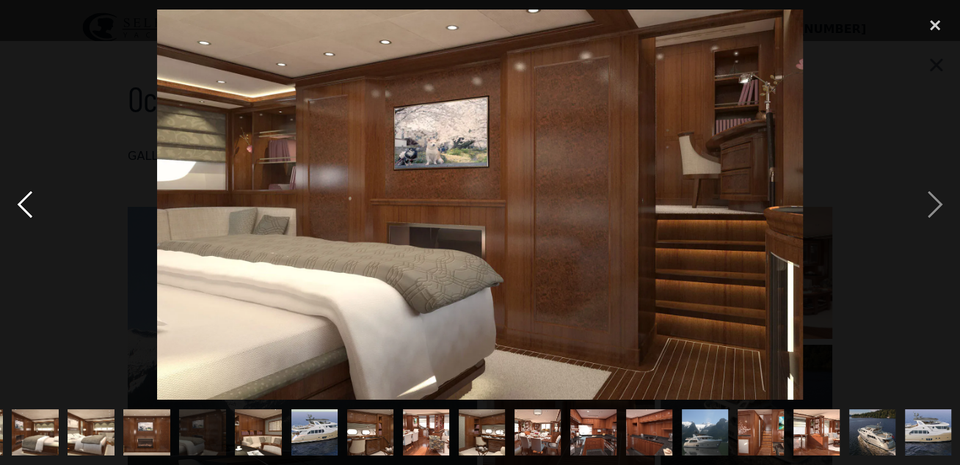
click at [23, 199] on div "previous image" at bounding box center [25, 205] width 50 height 391
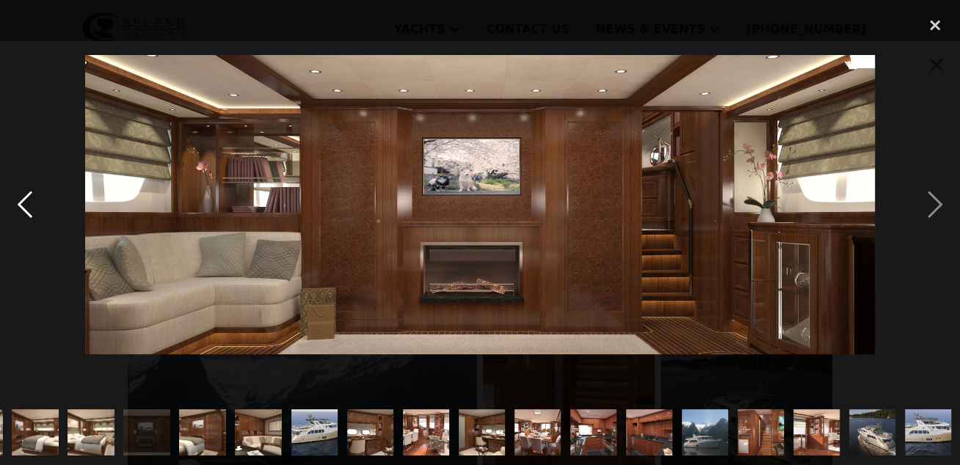
click at [23, 199] on div "previous image" at bounding box center [25, 205] width 50 height 391
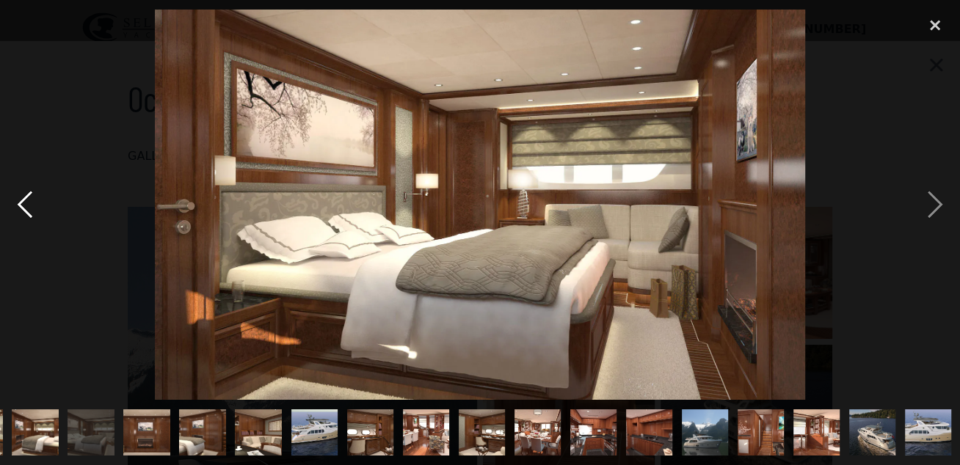
click at [23, 199] on div "previous image" at bounding box center [25, 205] width 50 height 391
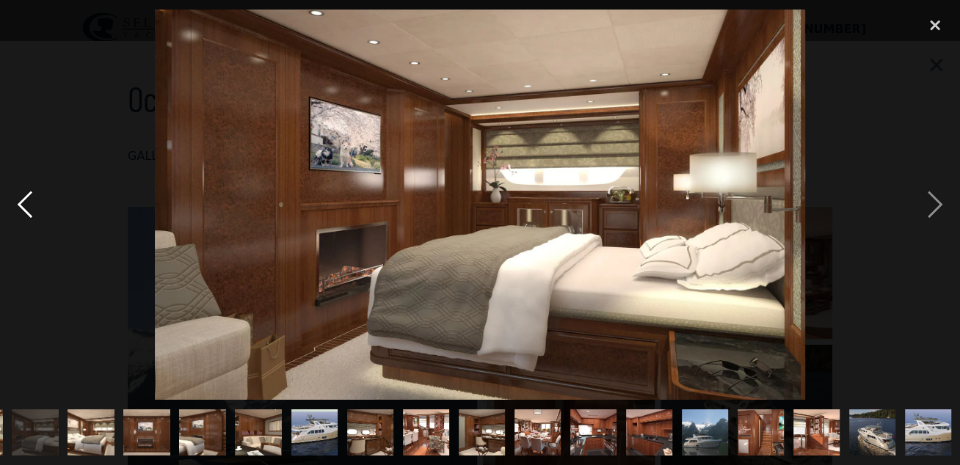
click at [23, 199] on div "previous image" at bounding box center [25, 205] width 50 height 391
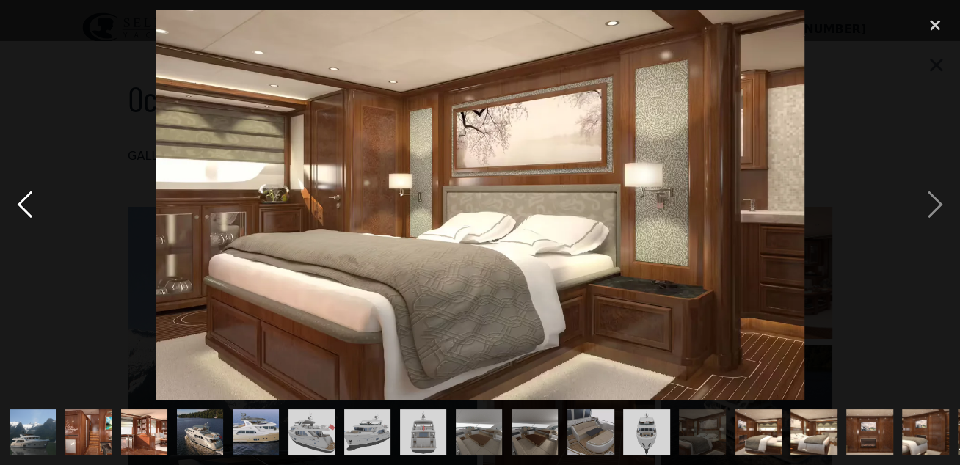
scroll to position [0, 0]
click at [23, 199] on div "previous image" at bounding box center [25, 205] width 50 height 391
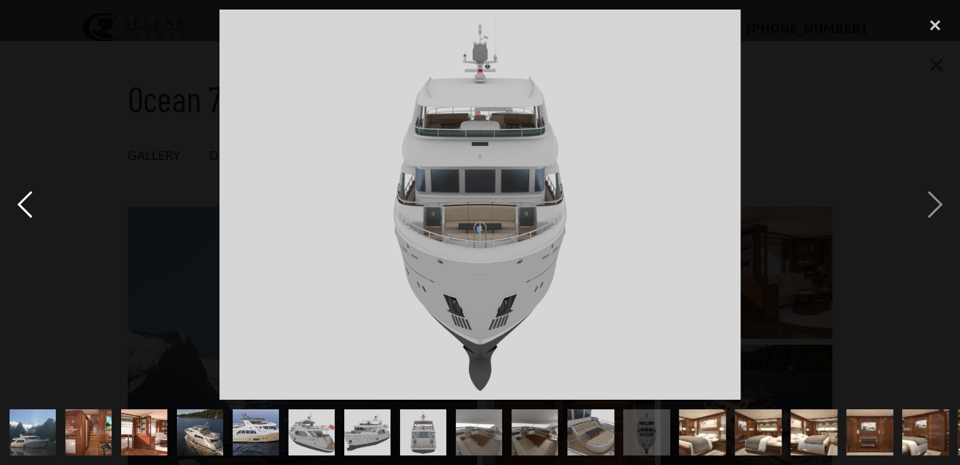
click at [23, 199] on div "previous image" at bounding box center [25, 205] width 50 height 391
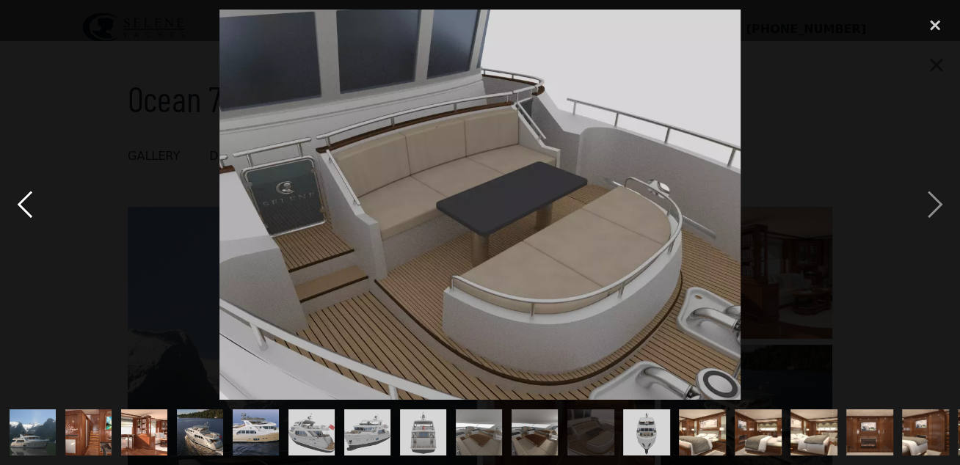
click at [23, 199] on div "previous image" at bounding box center [25, 205] width 50 height 391
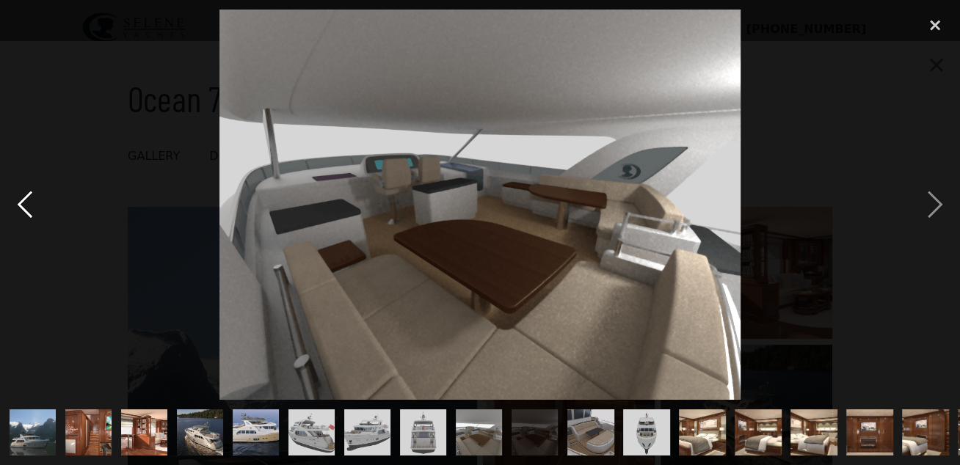
click at [23, 199] on div "previous image" at bounding box center [25, 205] width 50 height 391
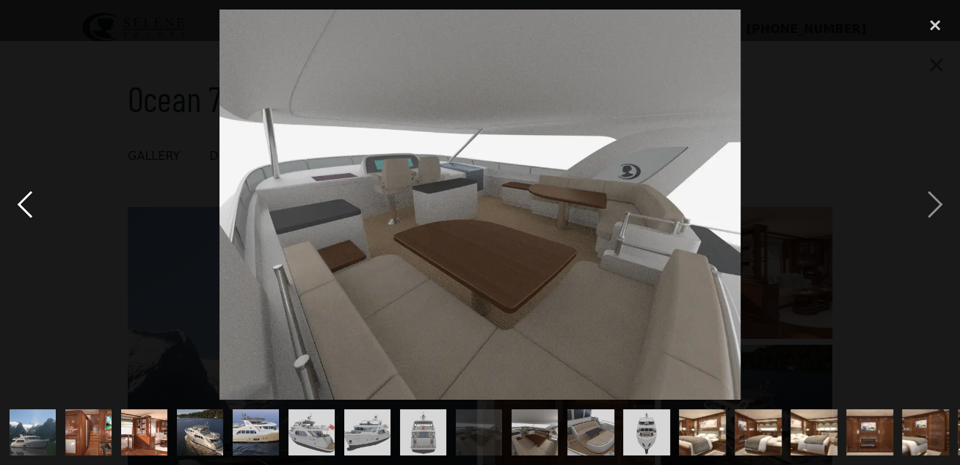
click at [23, 199] on div "previous image" at bounding box center [25, 205] width 50 height 391
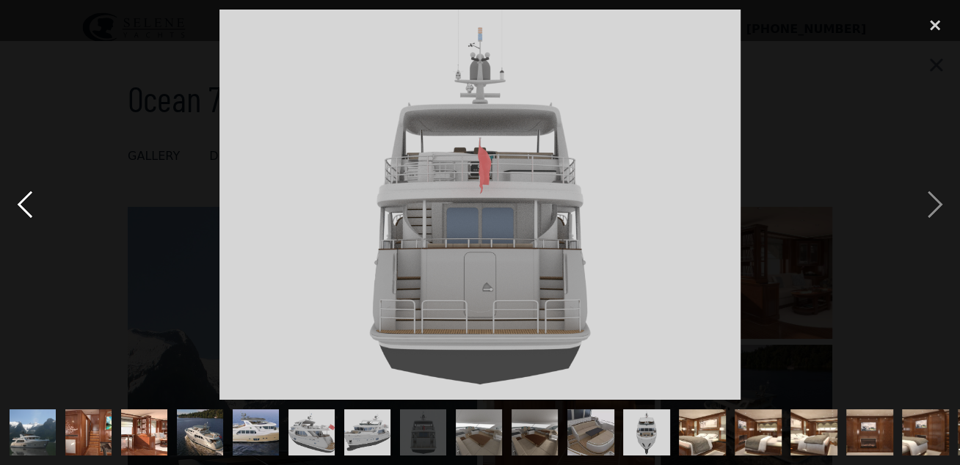
click at [23, 199] on div "previous image" at bounding box center [25, 205] width 50 height 391
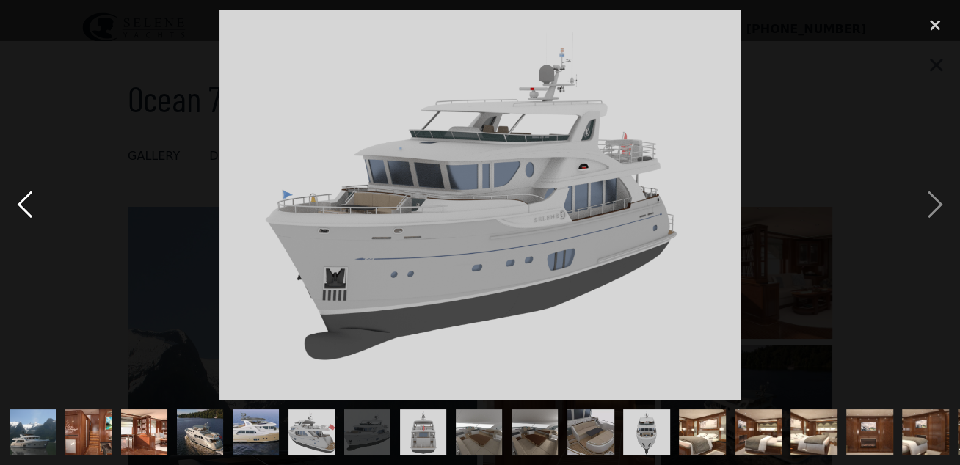
click at [23, 199] on div "previous image" at bounding box center [25, 205] width 50 height 391
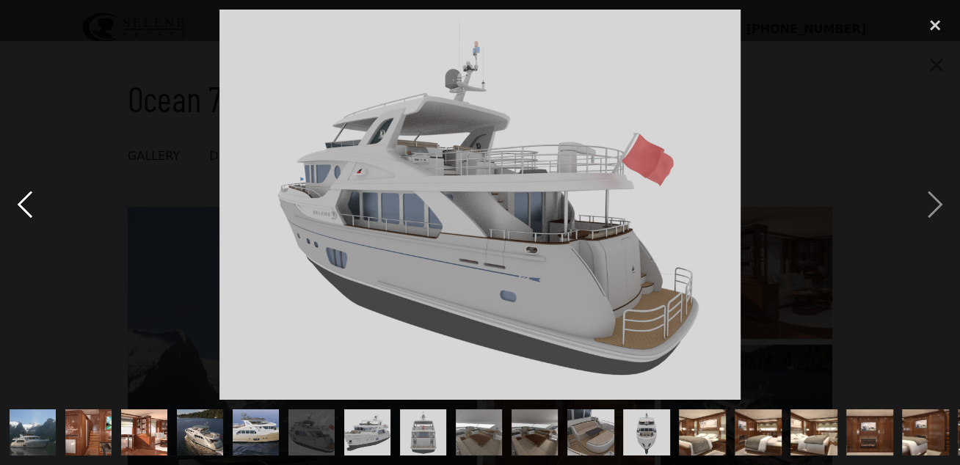
click at [23, 199] on div "previous image" at bounding box center [25, 205] width 50 height 391
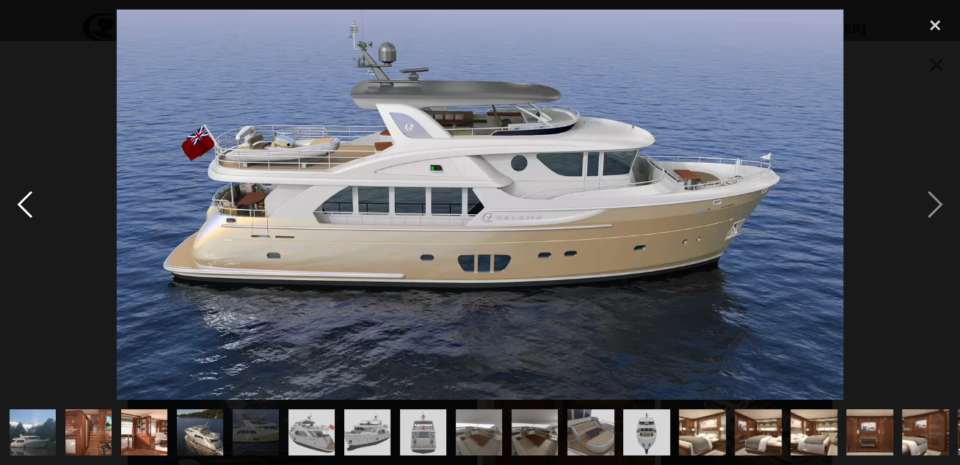
click at [23, 199] on div "previous image" at bounding box center [25, 205] width 50 height 391
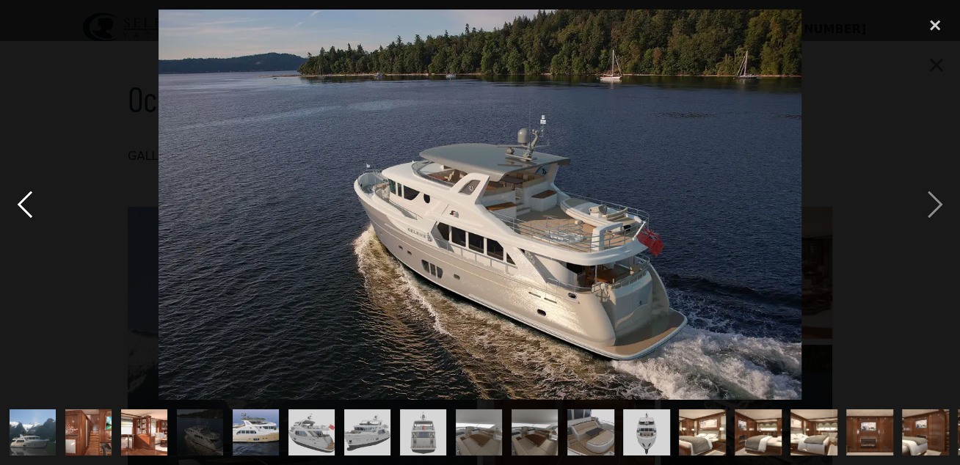
click at [23, 199] on div "previous image" at bounding box center [25, 205] width 50 height 391
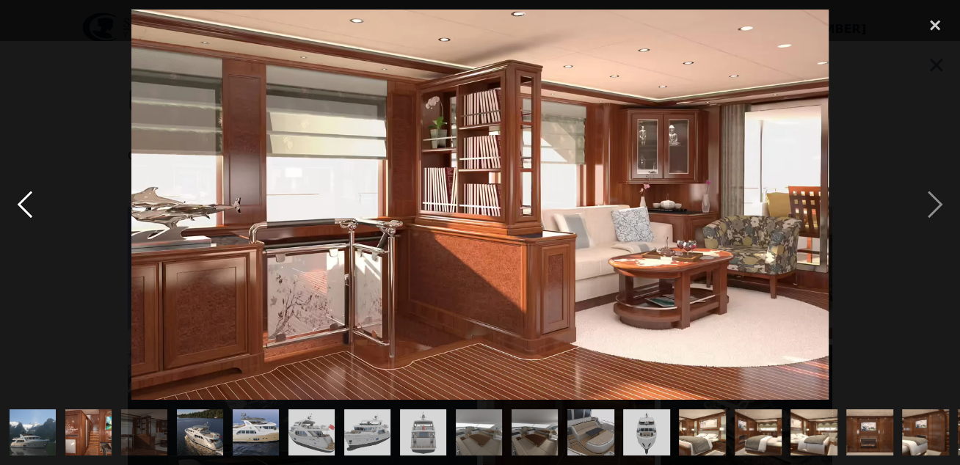
click at [23, 199] on div "previous image" at bounding box center [25, 205] width 50 height 391
